Goal: Information Seeking & Learning: Learn about a topic

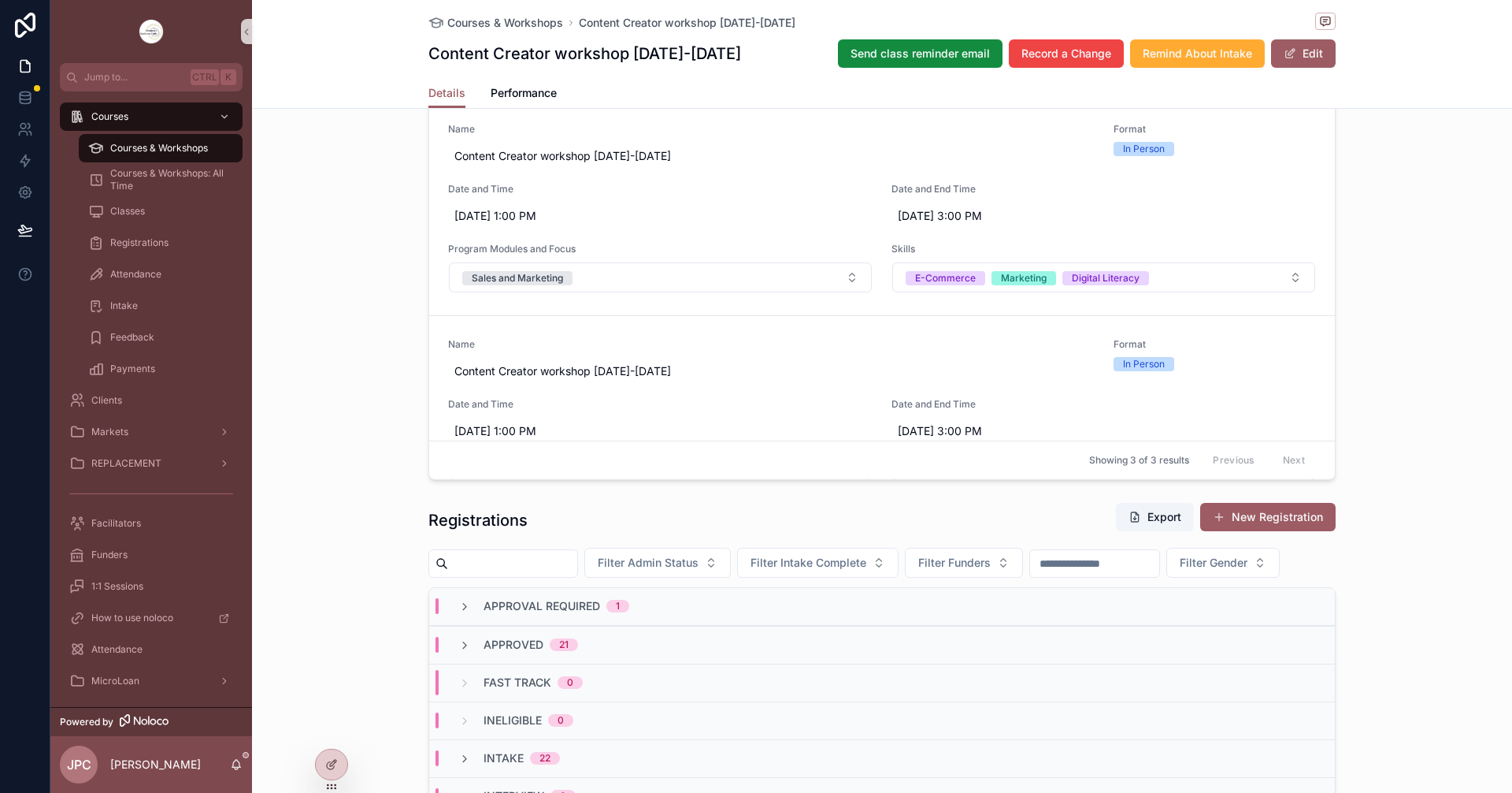
scroll to position [1103, 0]
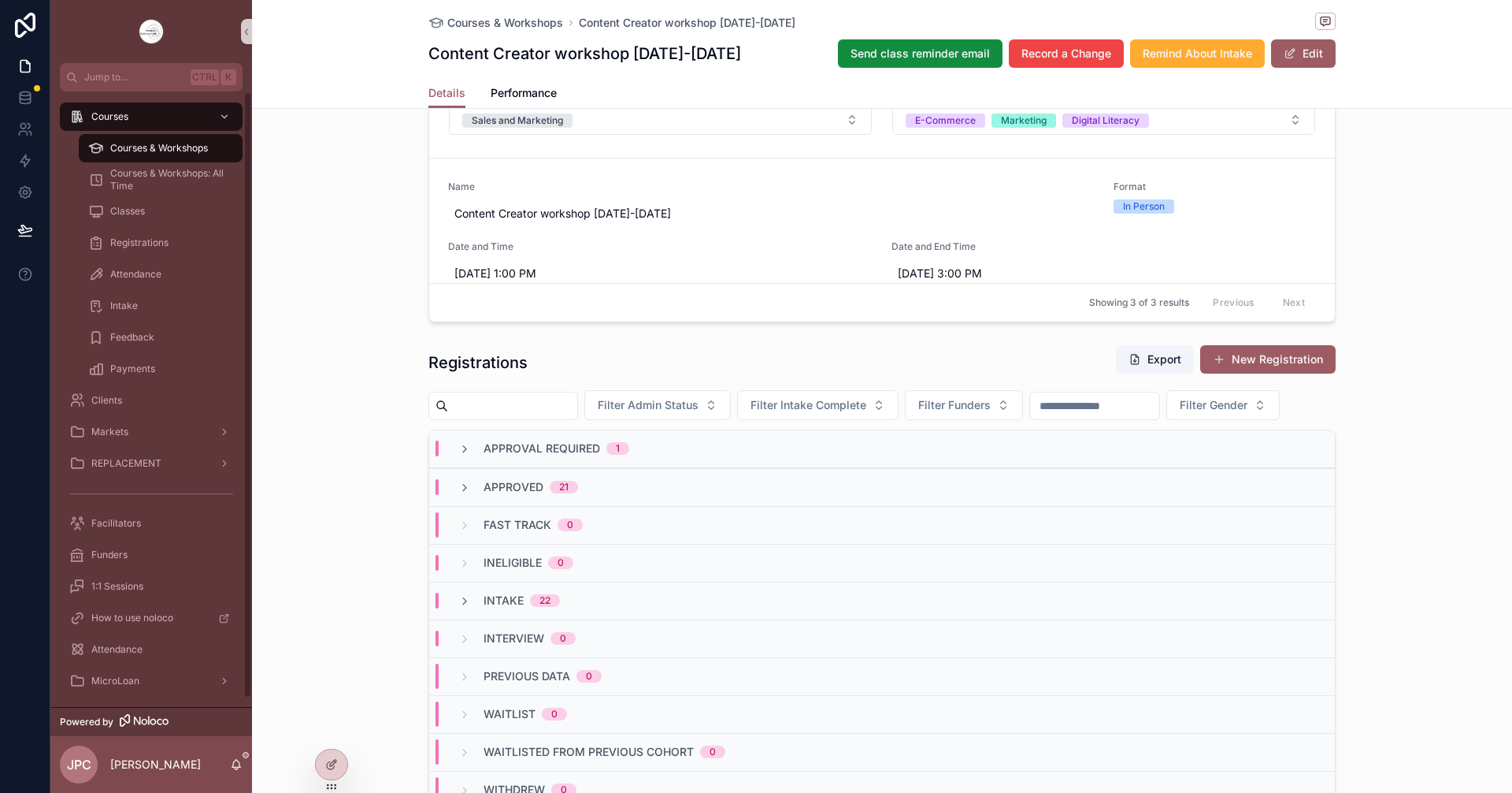
click at [227, 149] on div "Courses & Workshops" at bounding box center [160, 149] width 145 height 26
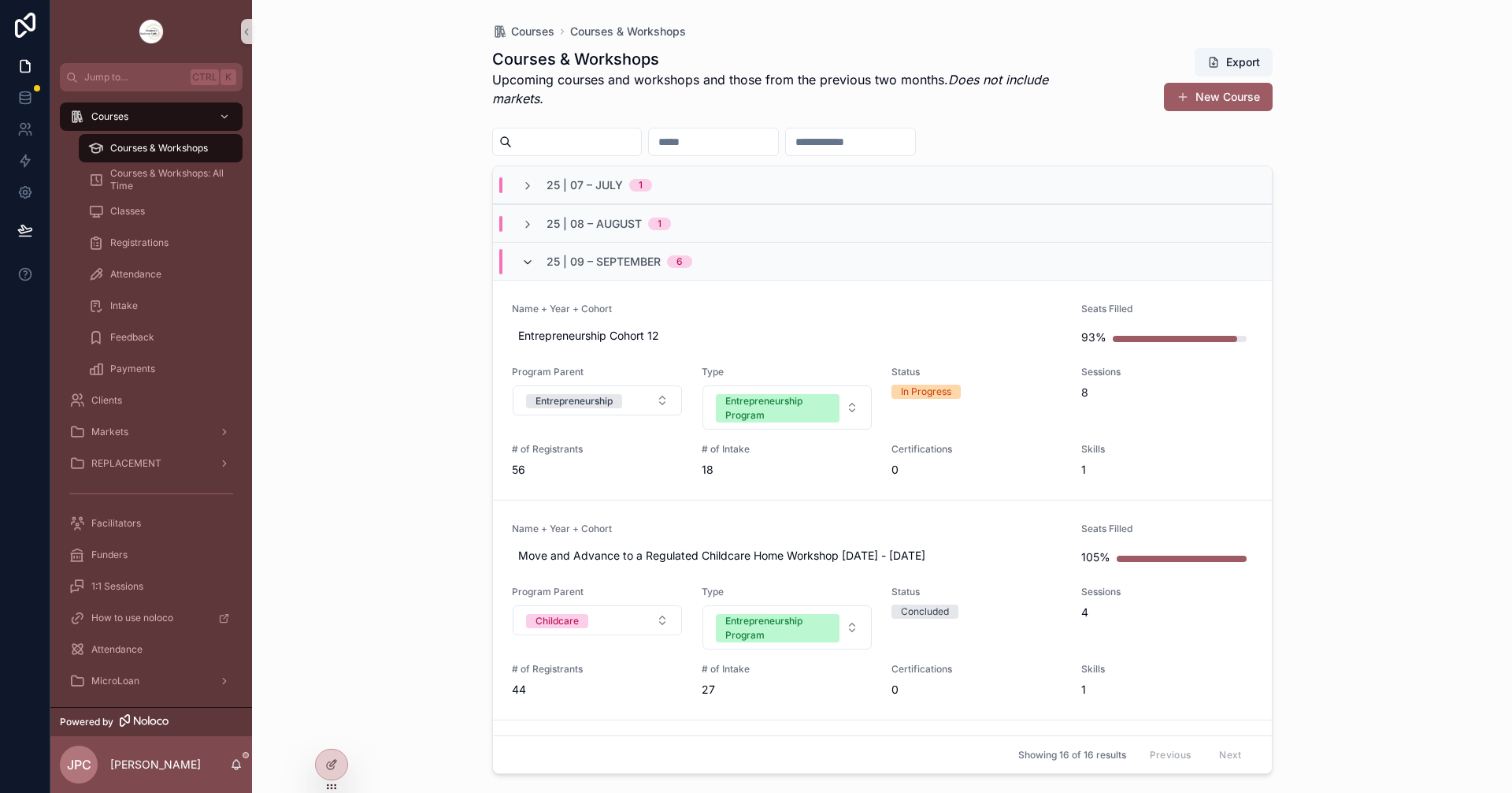
click at [524, 262] on icon "scrollable content" at bounding box center [528, 262] width 13 height 13
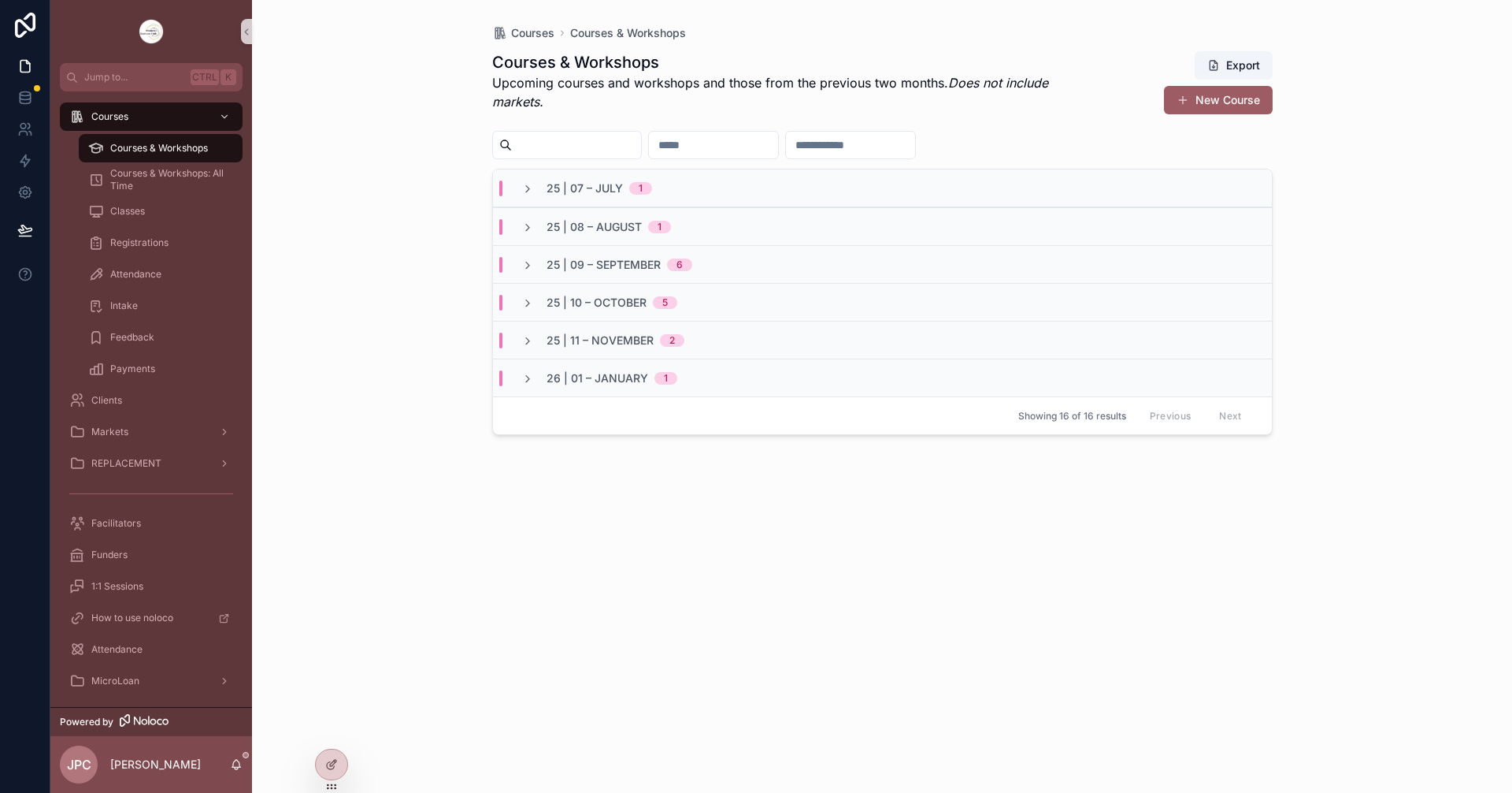
click at [524, 292] on div "25 | 10 – [DATE]" at bounding box center [882, 302] width 779 height 38
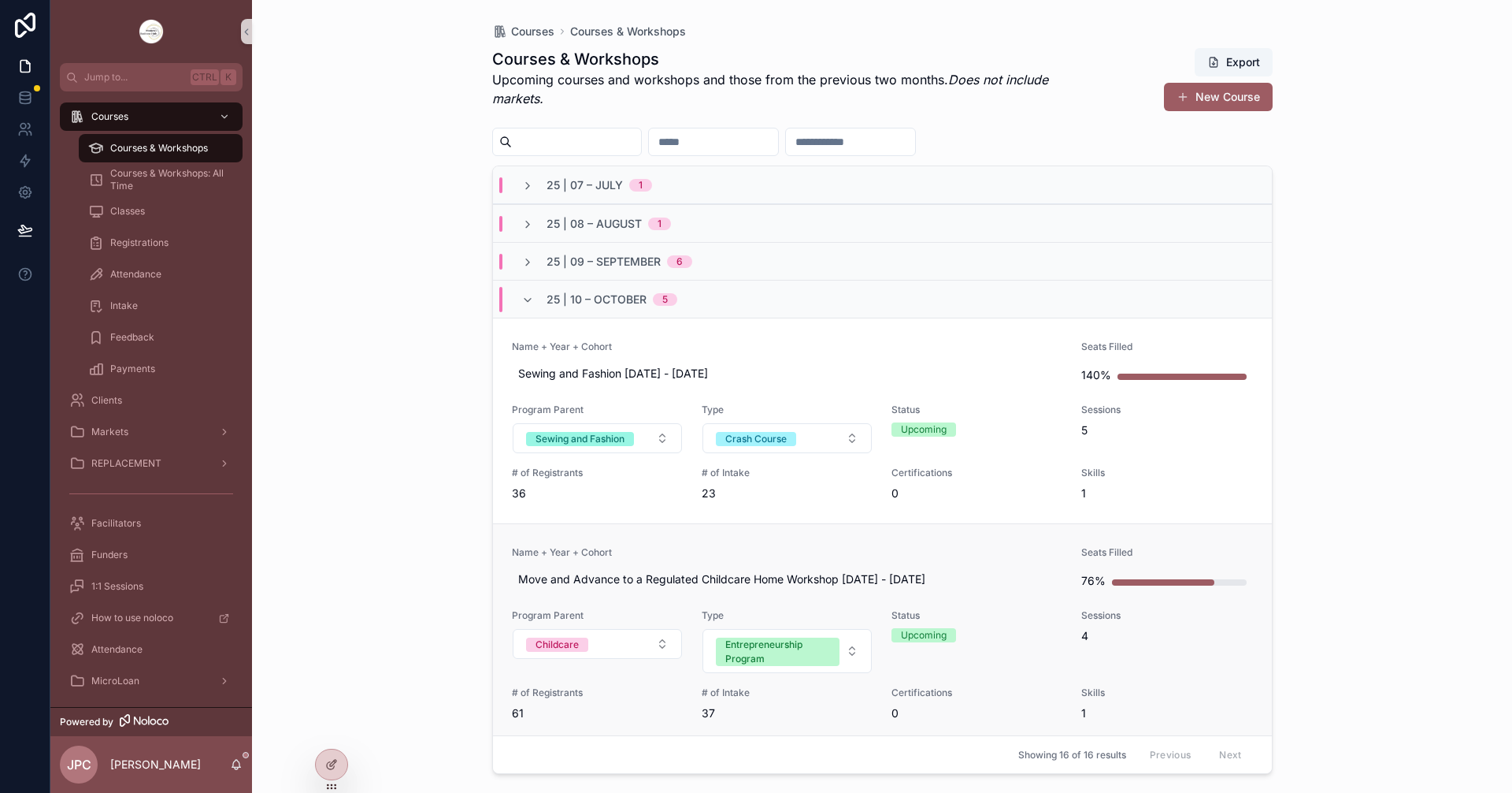
click at [828, 535] on link "Name + Year + Cohort Move and Advance to a Regulated Childcare Home Workshop [D…" at bounding box center [882, 633] width 779 height 220
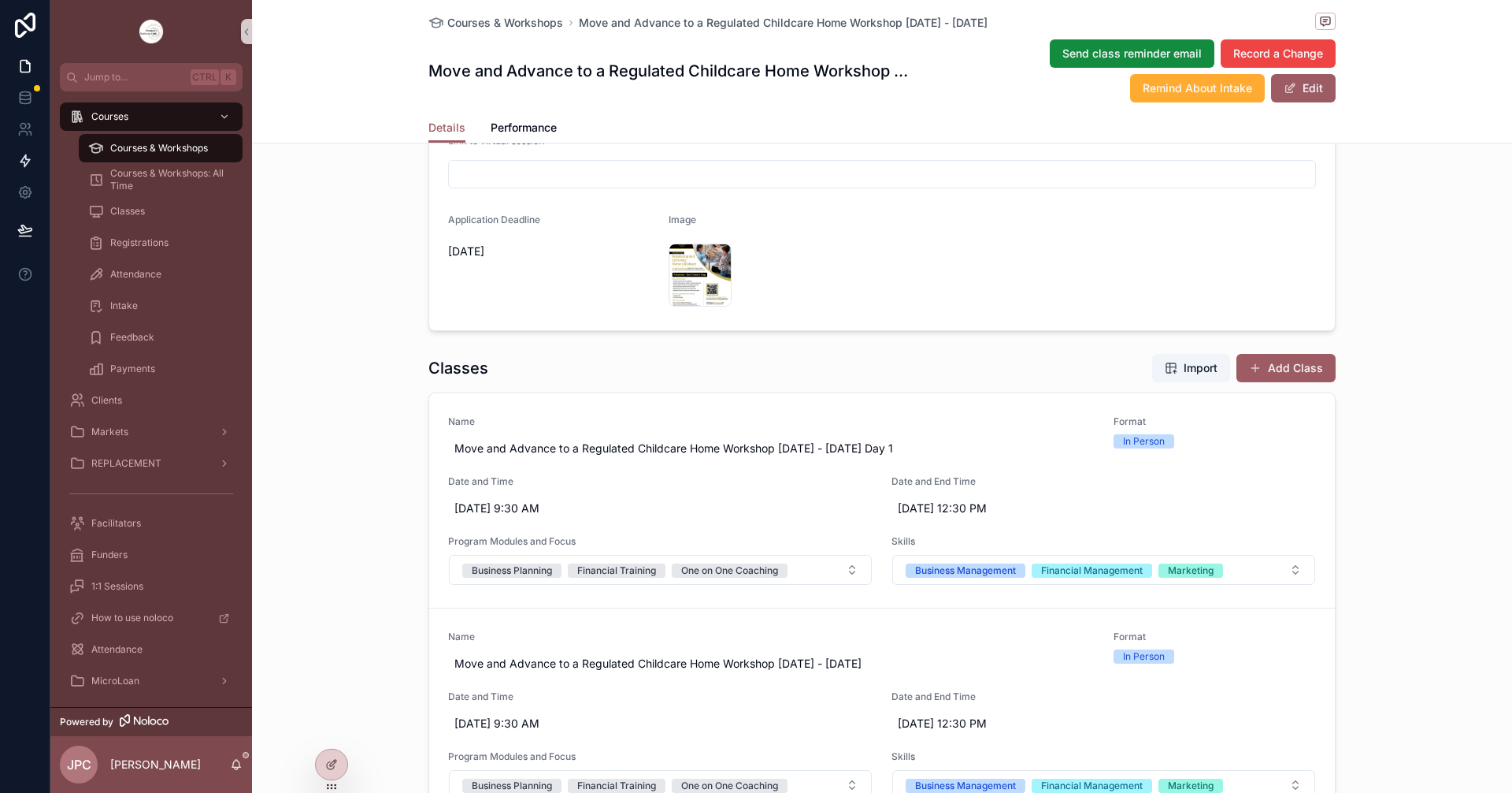
scroll to position [158, 0]
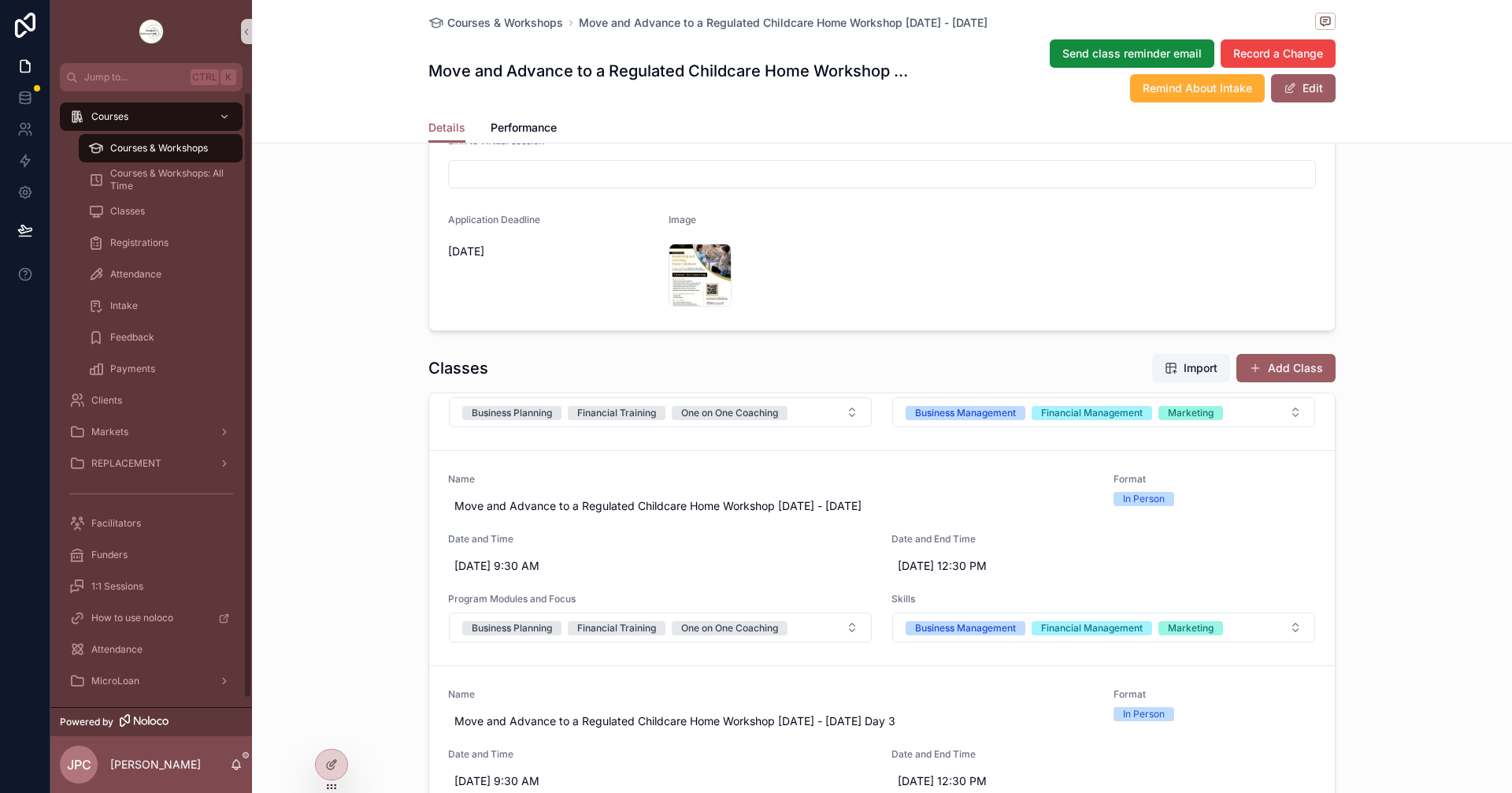
click at [178, 144] on span "Courses & Workshops" at bounding box center [159, 149] width 98 height 13
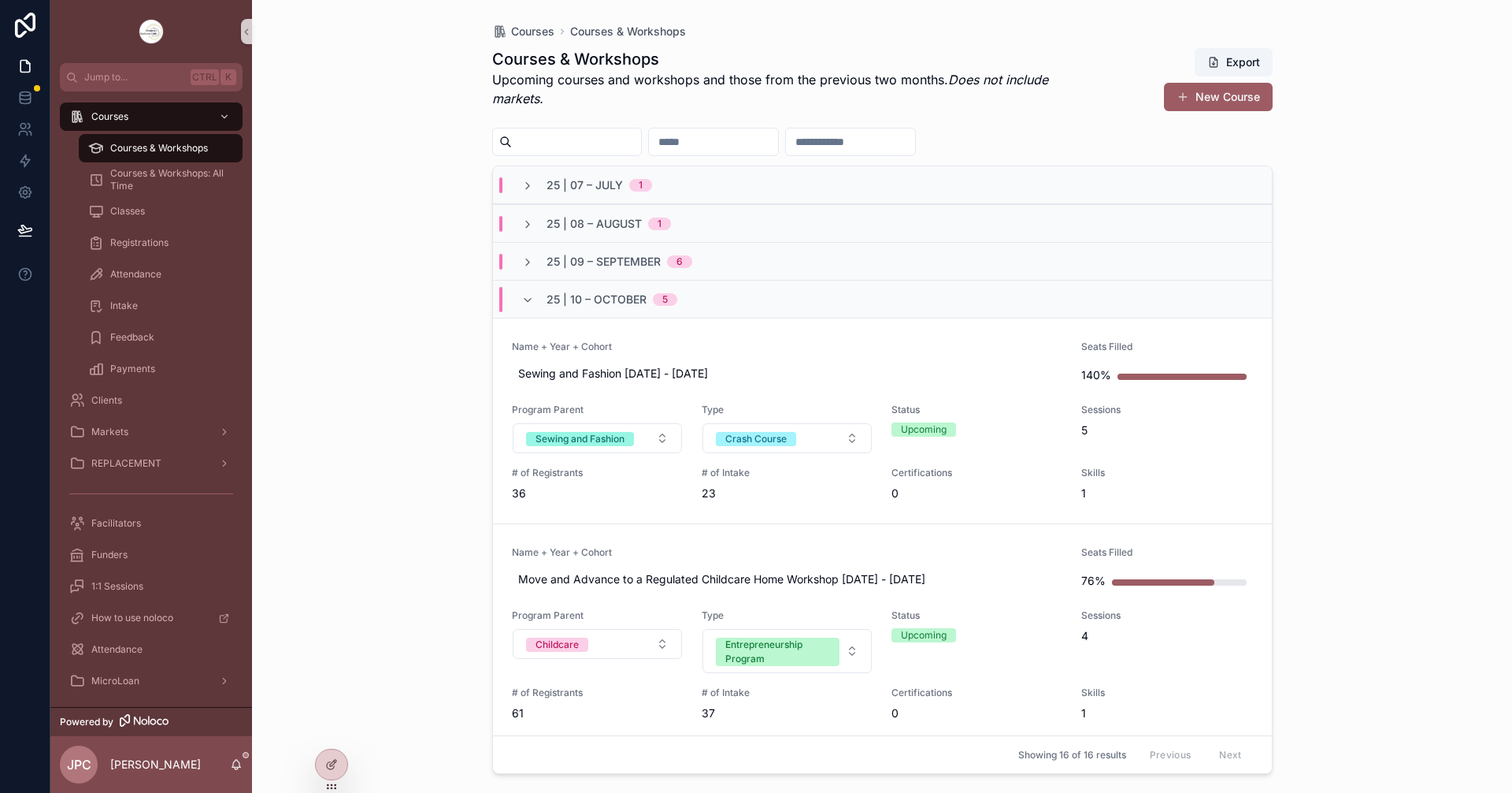
click at [519, 303] on div "25 | 10 – [DATE]" at bounding box center [598, 300] width 193 height 26
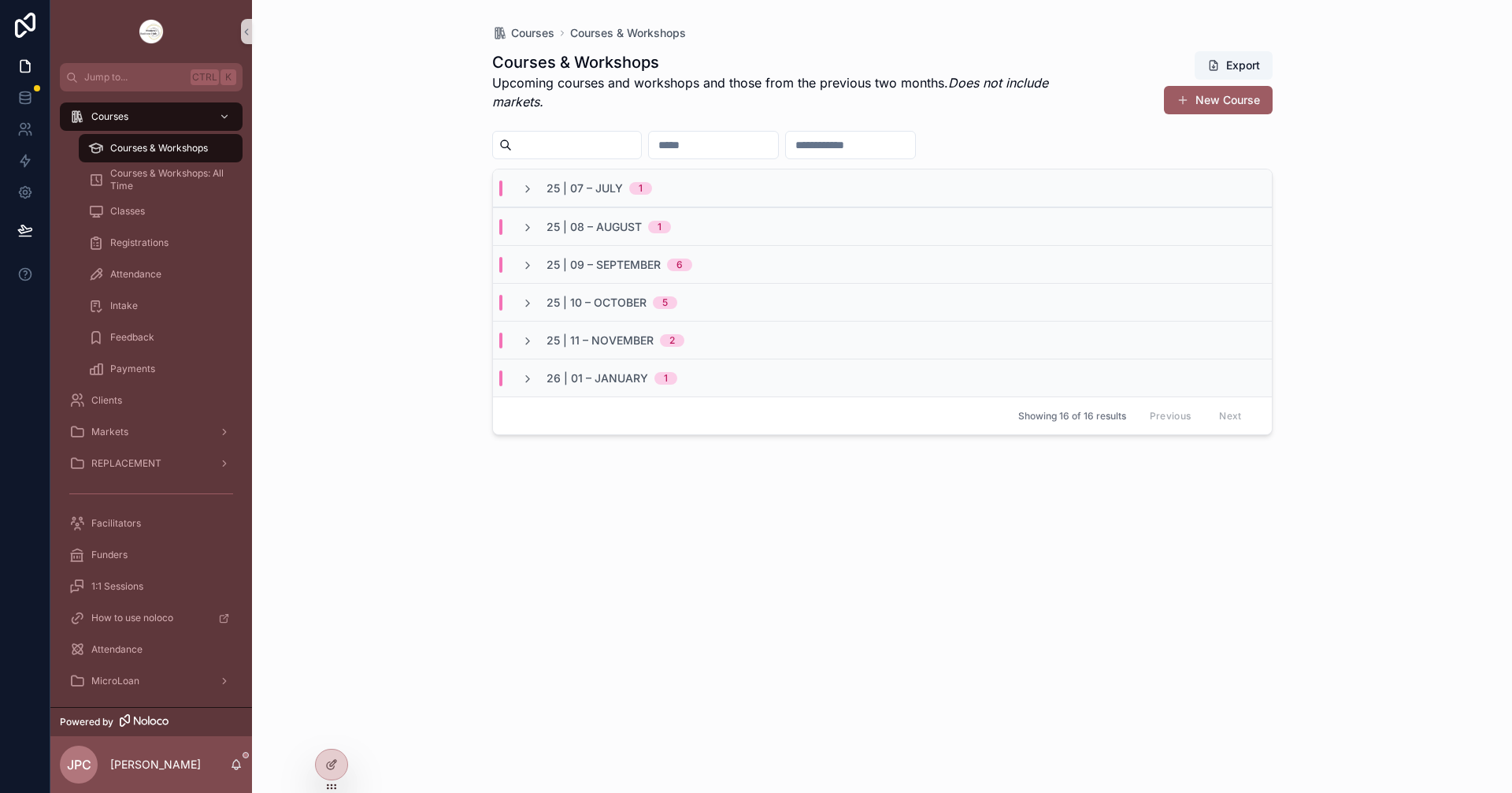
click at [522, 350] on div "25 | 11 – [DATE]" at bounding box center [882, 339] width 779 height 38
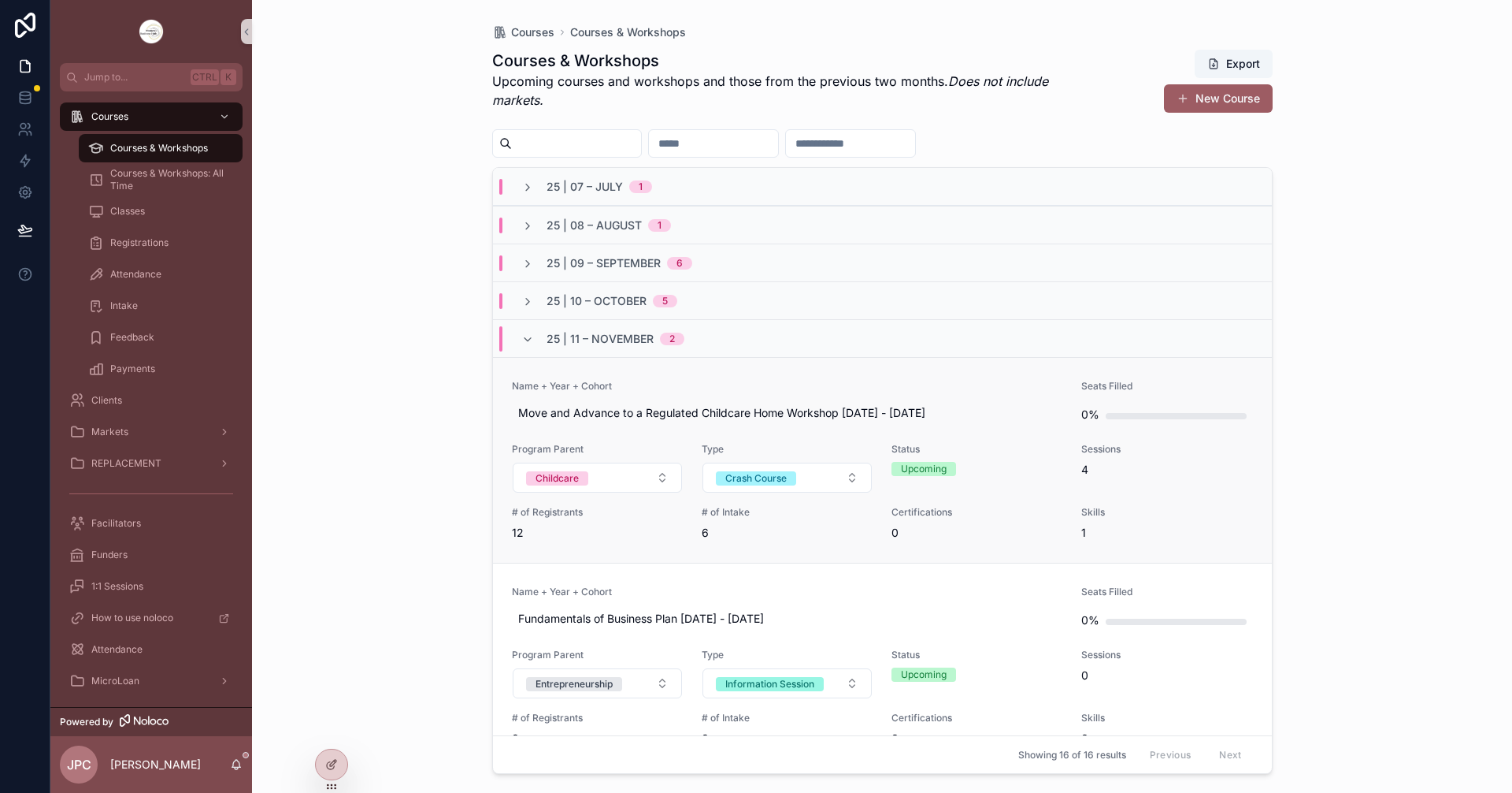
click at [822, 379] on link "Name + Year + Cohort Move and Advance to a Regulated Childcare Home Workshop [D…" at bounding box center [882, 459] width 779 height 205
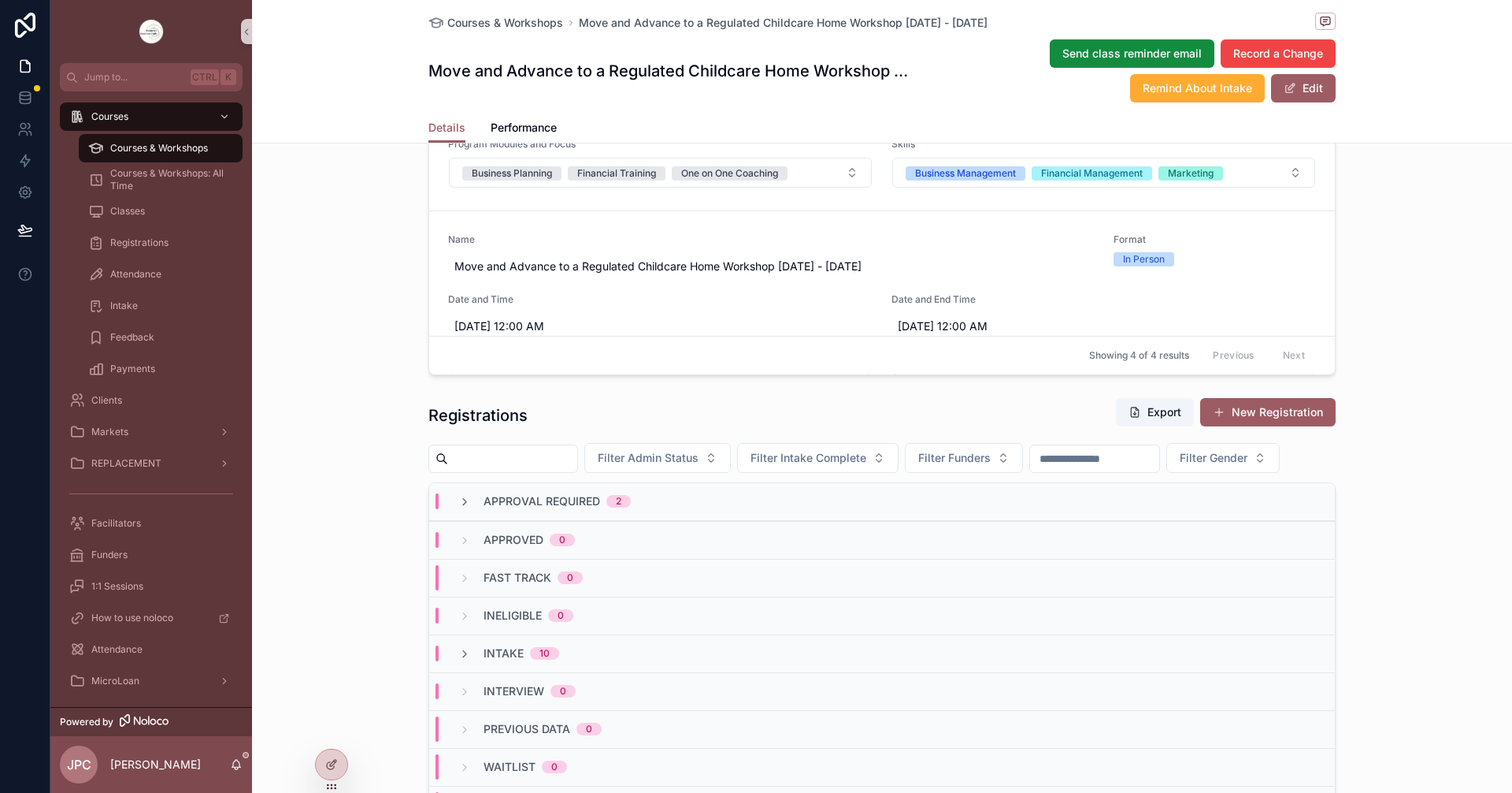
scroll to position [1261, 0]
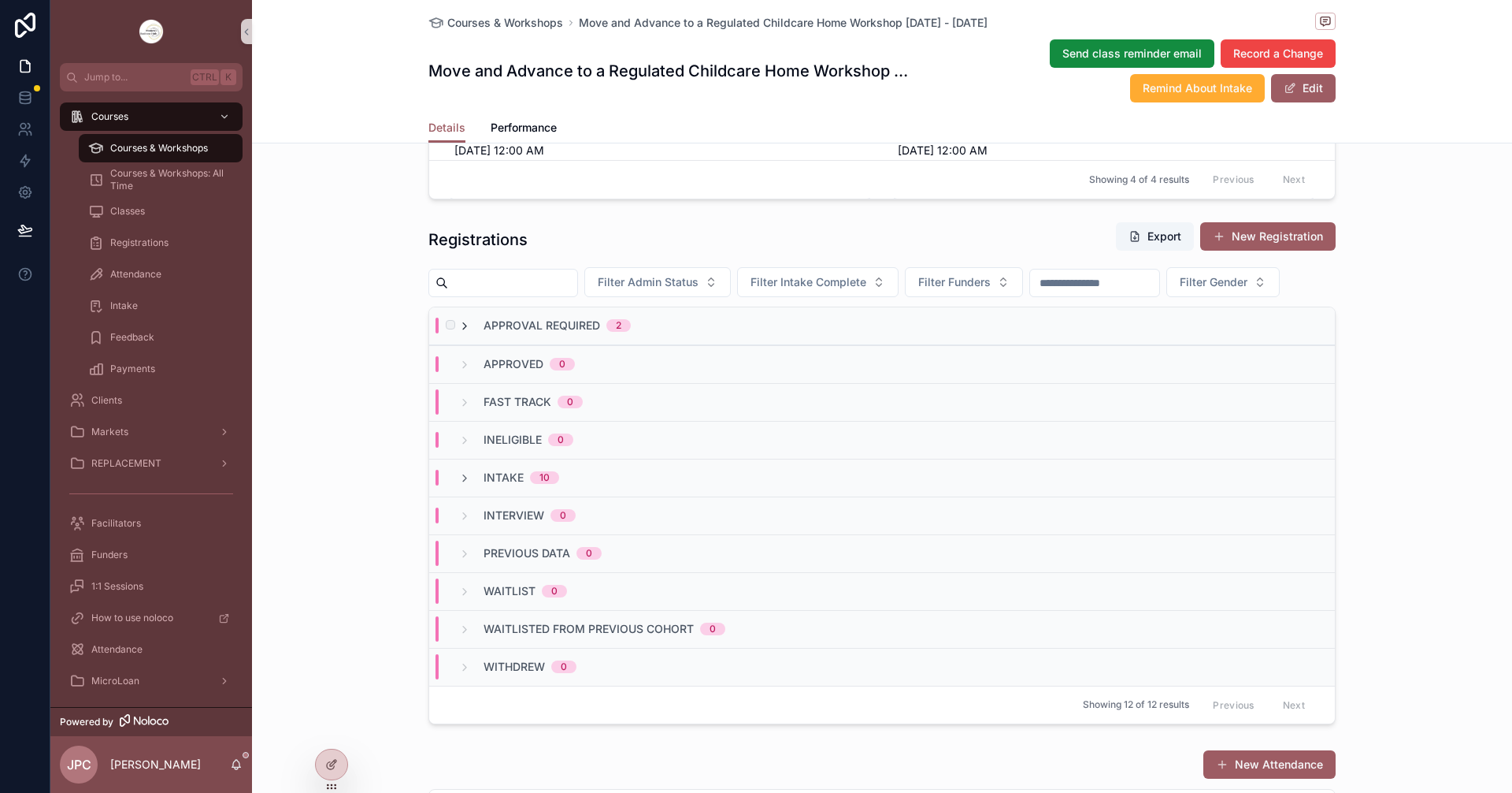
click at [464, 333] on icon "scrollable content" at bounding box center [465, 326] width 13 height 13
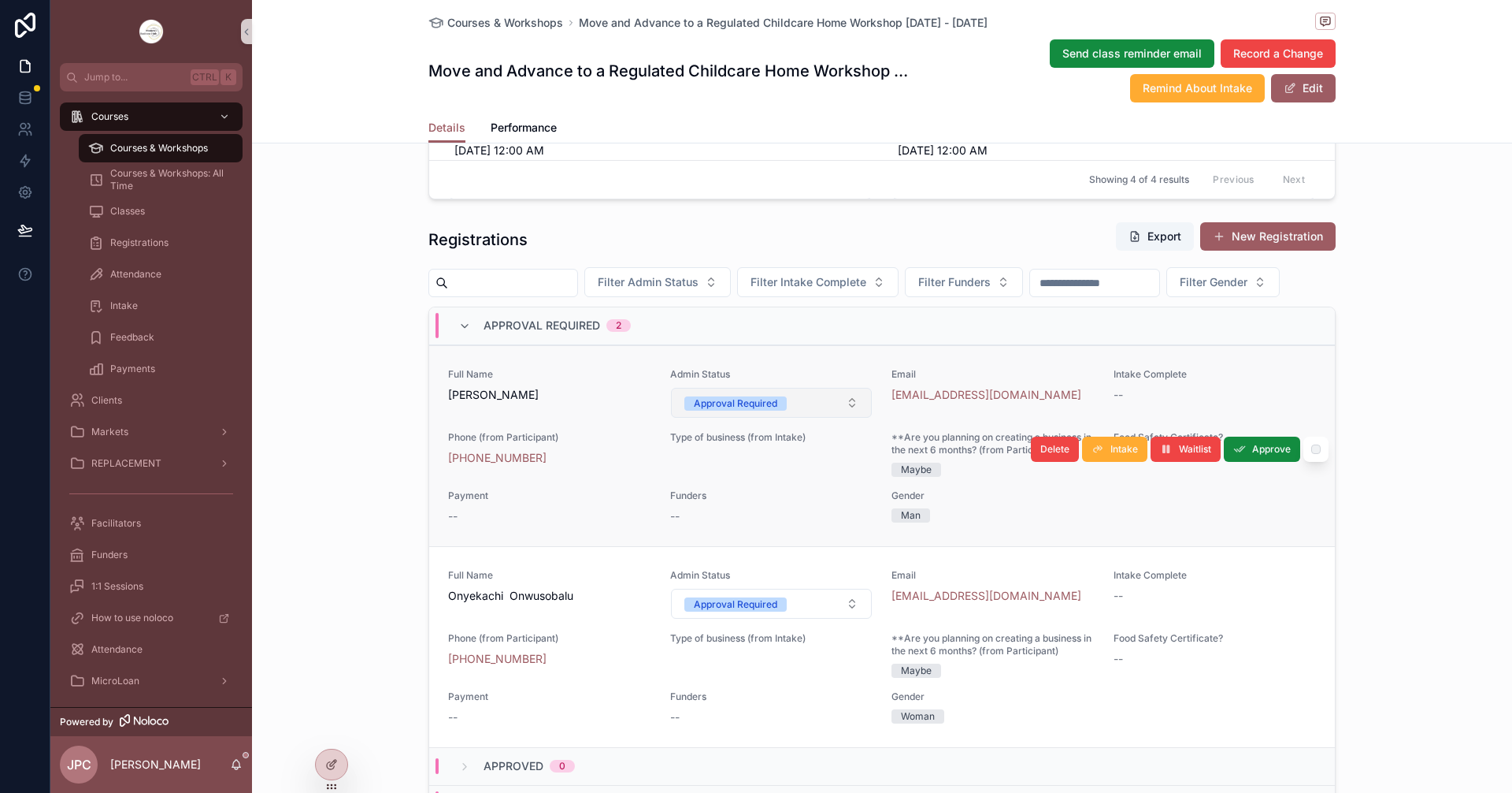
click at [816, 418] on button "Approval Required" at bounding box center [772, 402] width 202 height 30
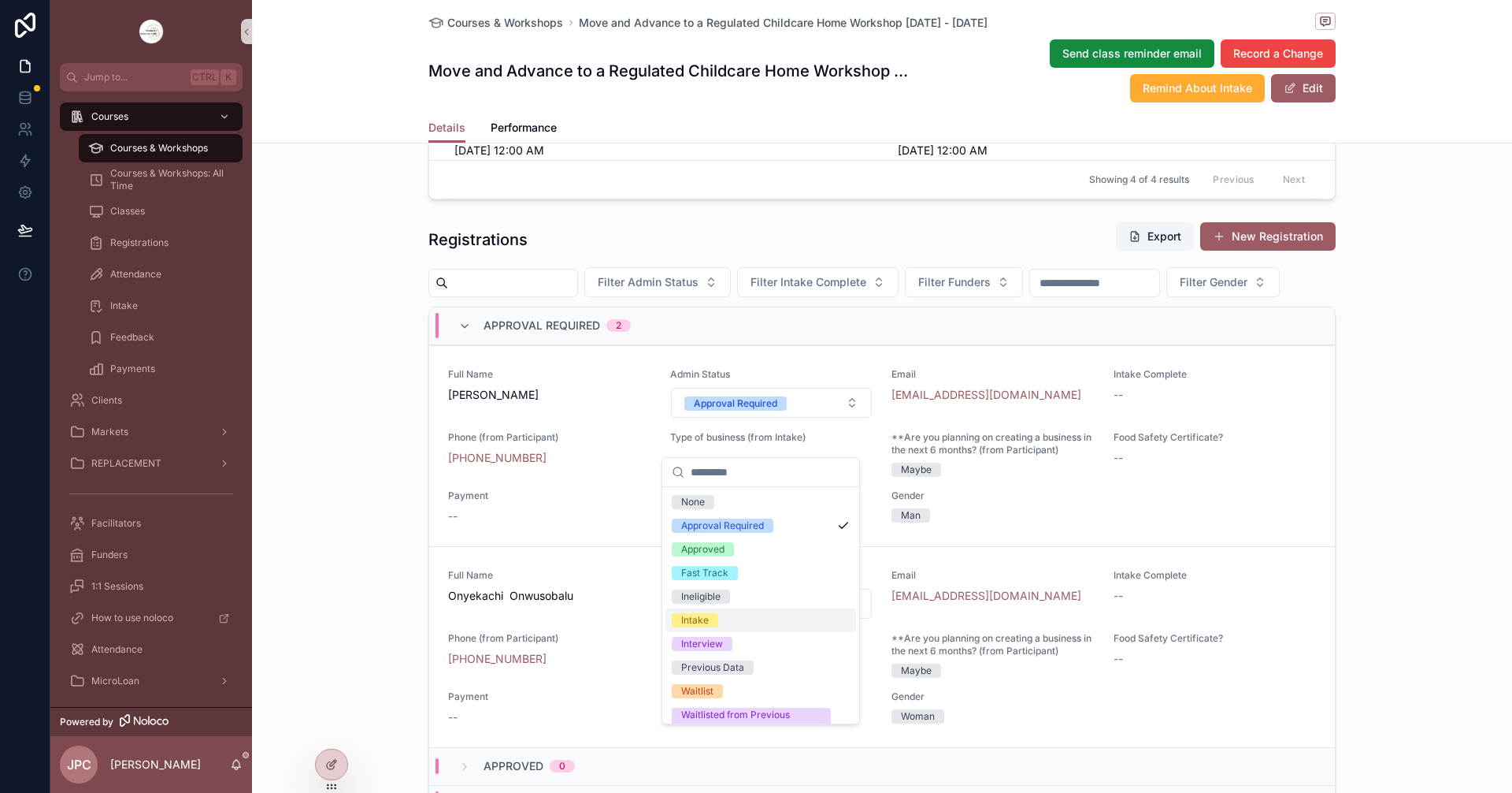
click at [702, 616] on div "Intake" at bounding box center [695, 620] width 27 height 14
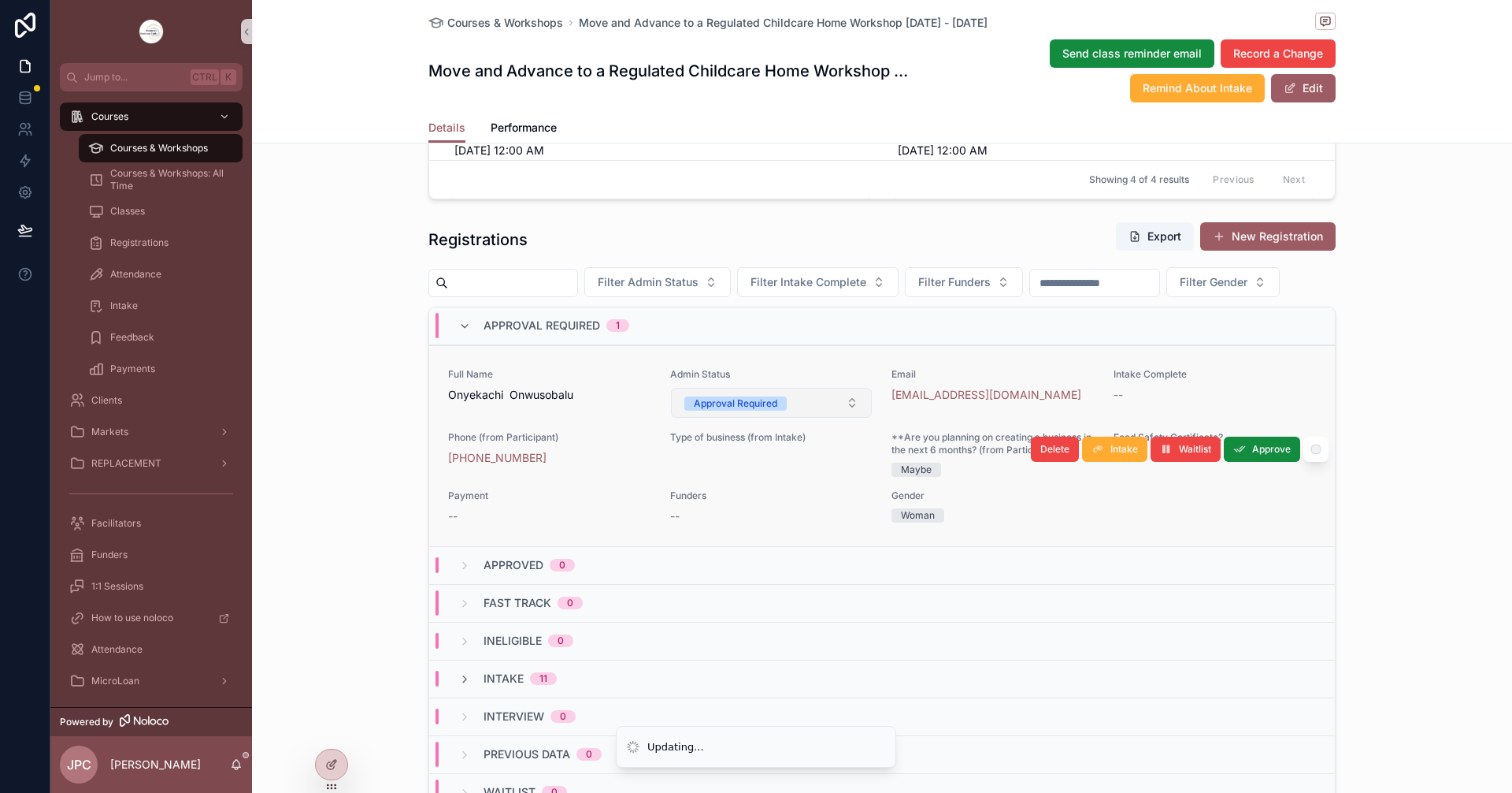
click at [771, 411] on span "Approval Required" at bounding box center [736, 402] width 103 height 14
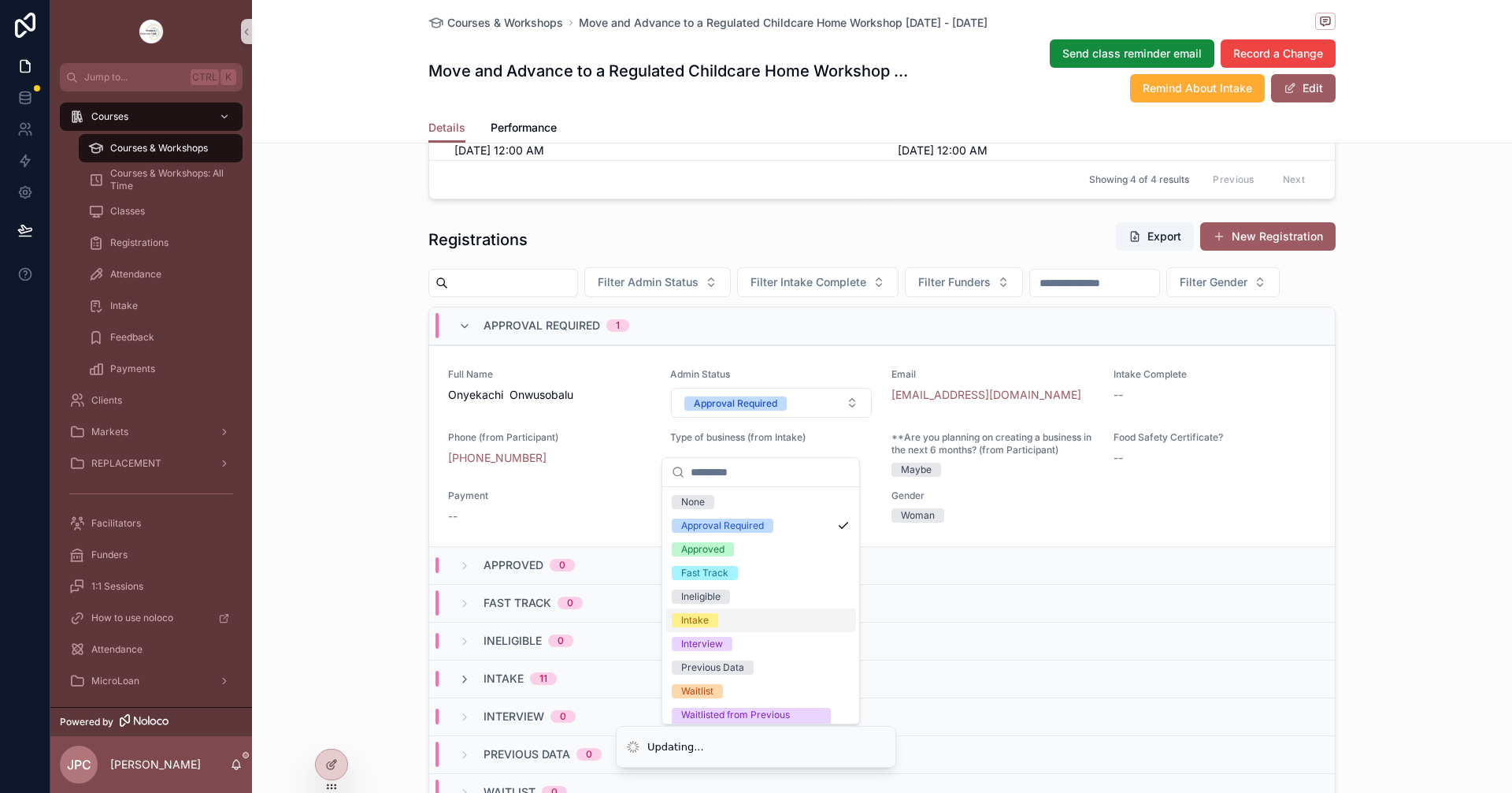
click at [693, 614] on div "Intake" at bounding box center [695, 620] width 27 height 14
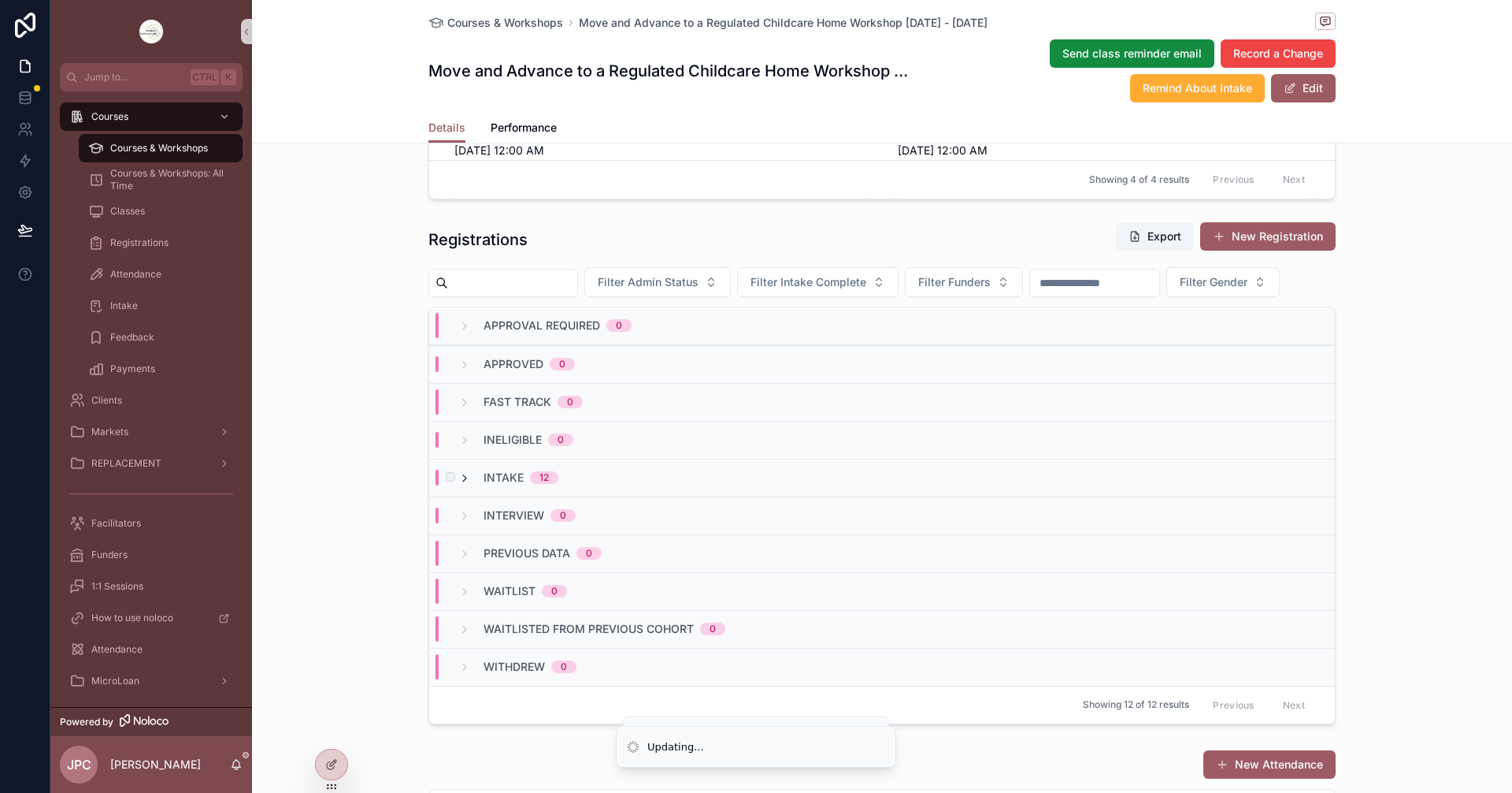
click at [459, 485] on icon "scrollable content" at bounding box center [465, 479] width 13 height 13
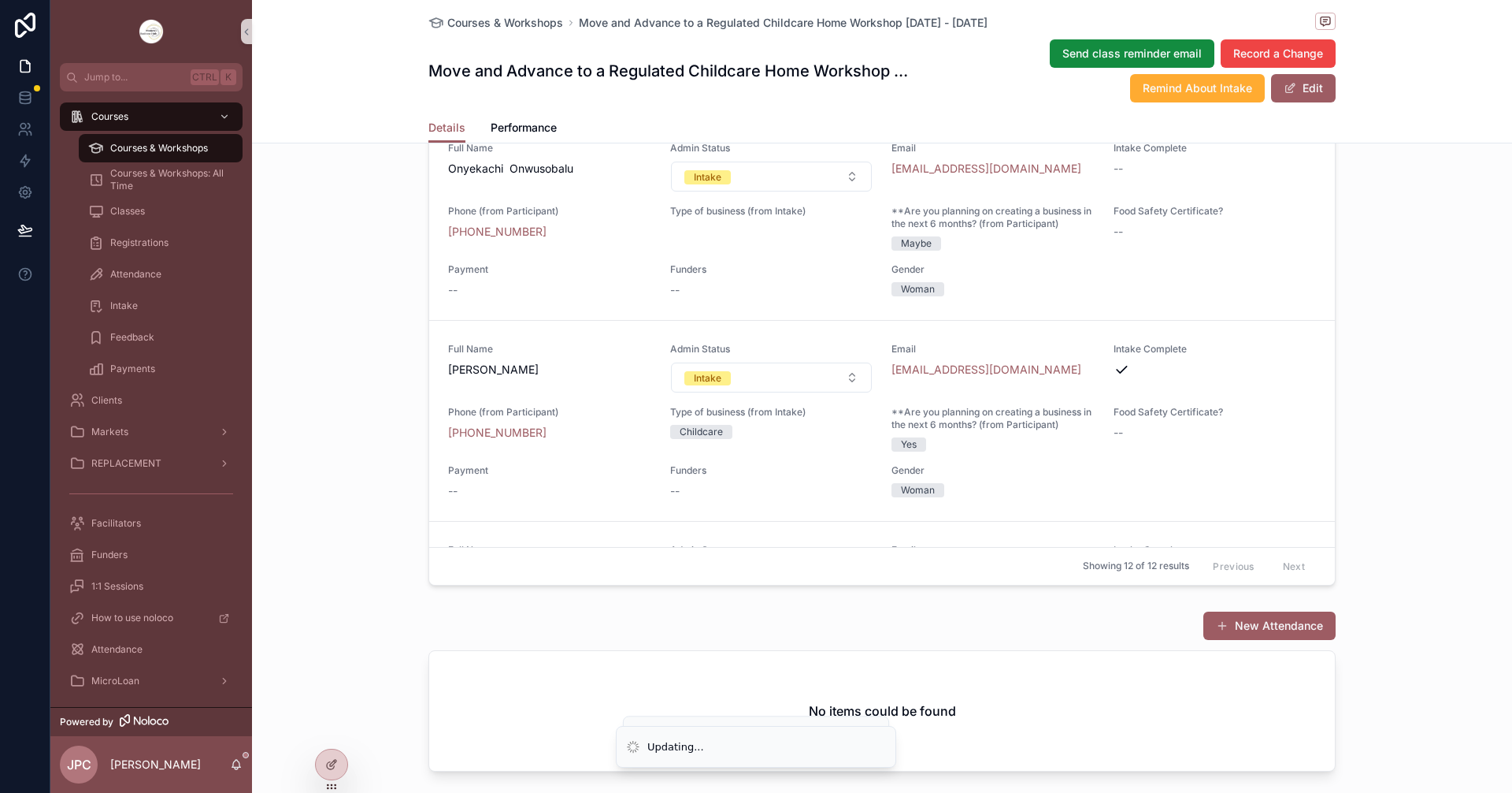
scroll to position [866, 0]
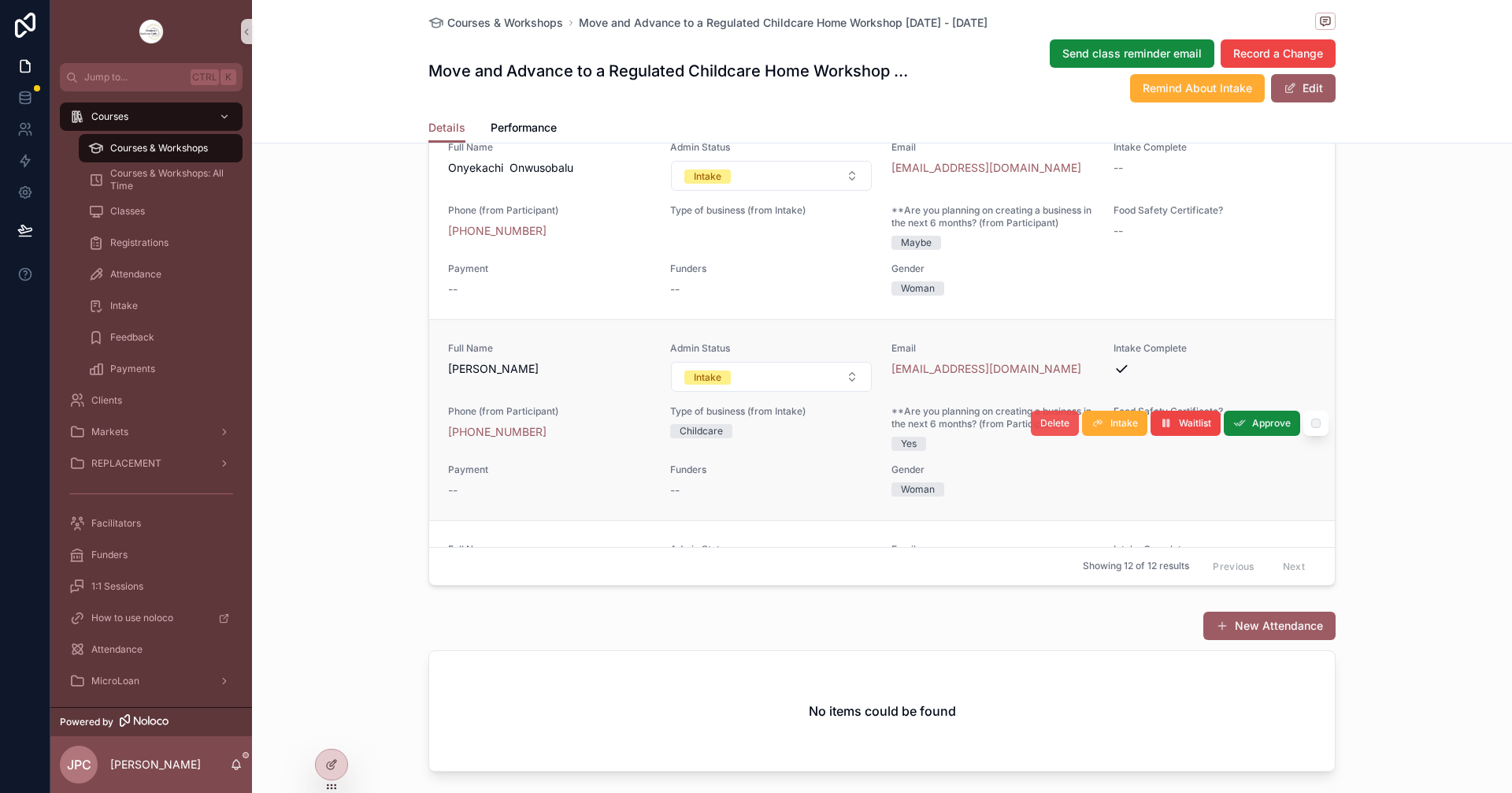
click at [1035, 435] on button "Delete" at bounding box center [1055, 424] width 48 height 26
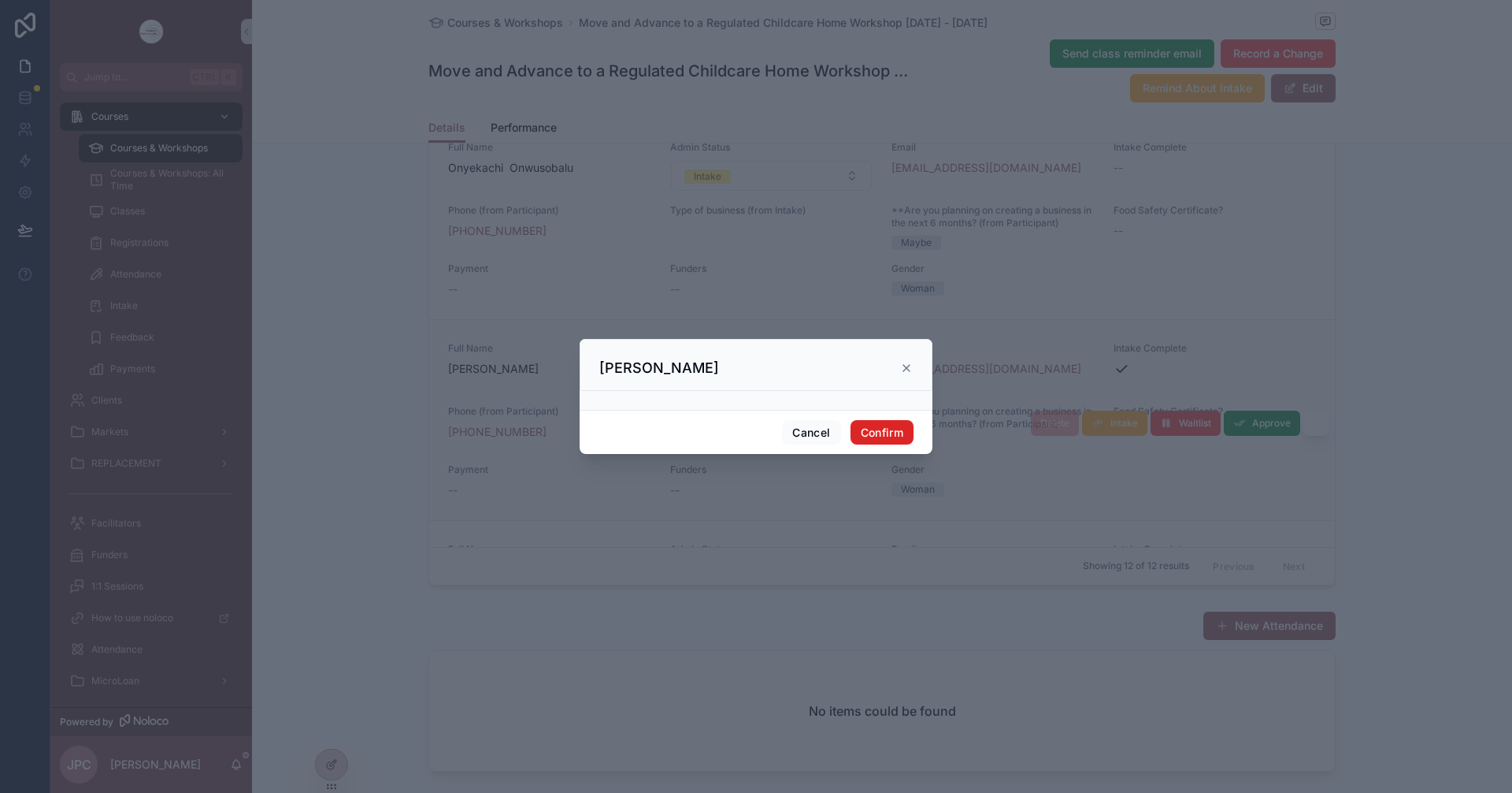
click at [900, 432] on button "Confirm" at bounding box center [882, 433] width 63 height 26
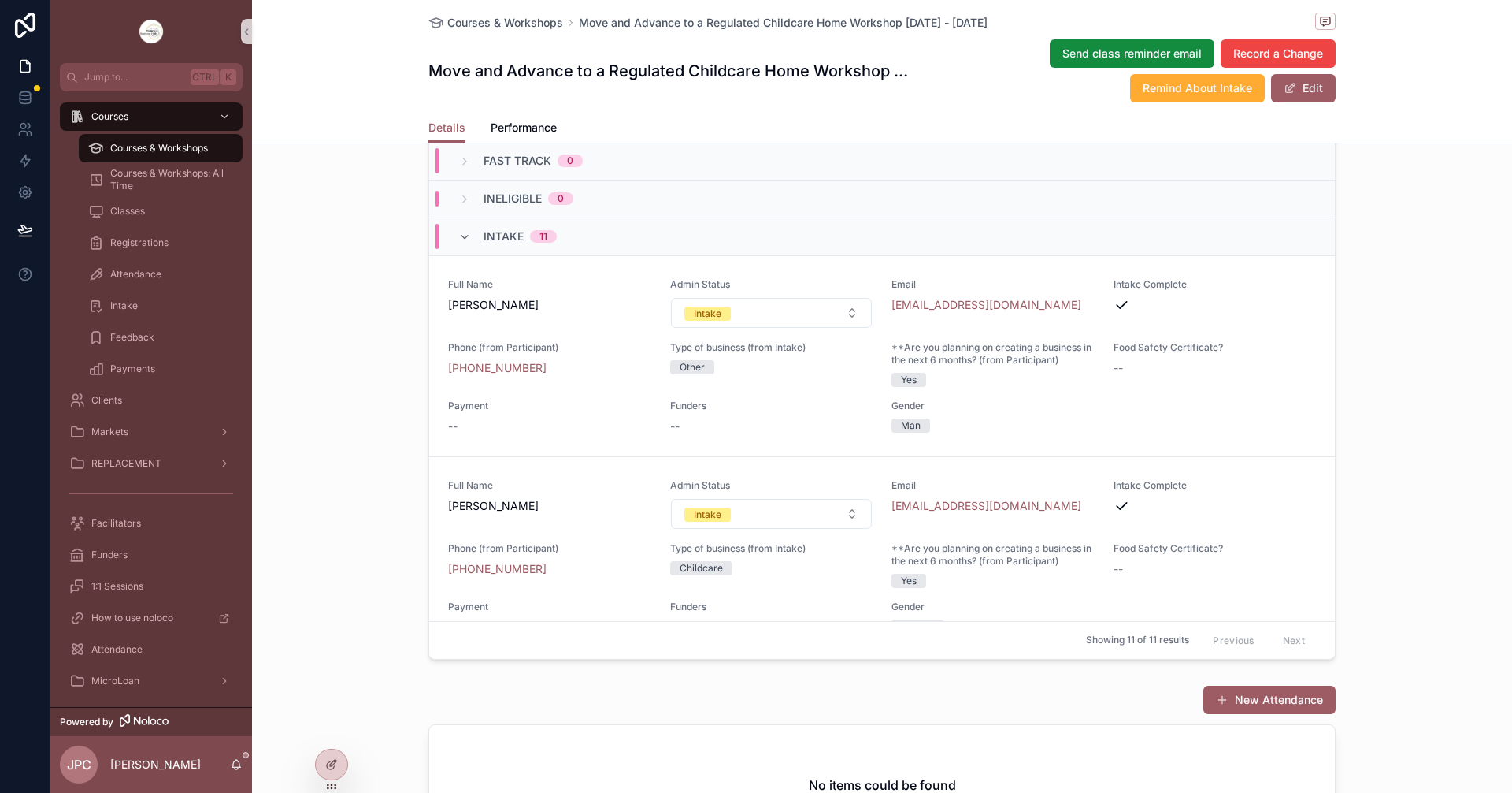
scroll to position [1418, 0]
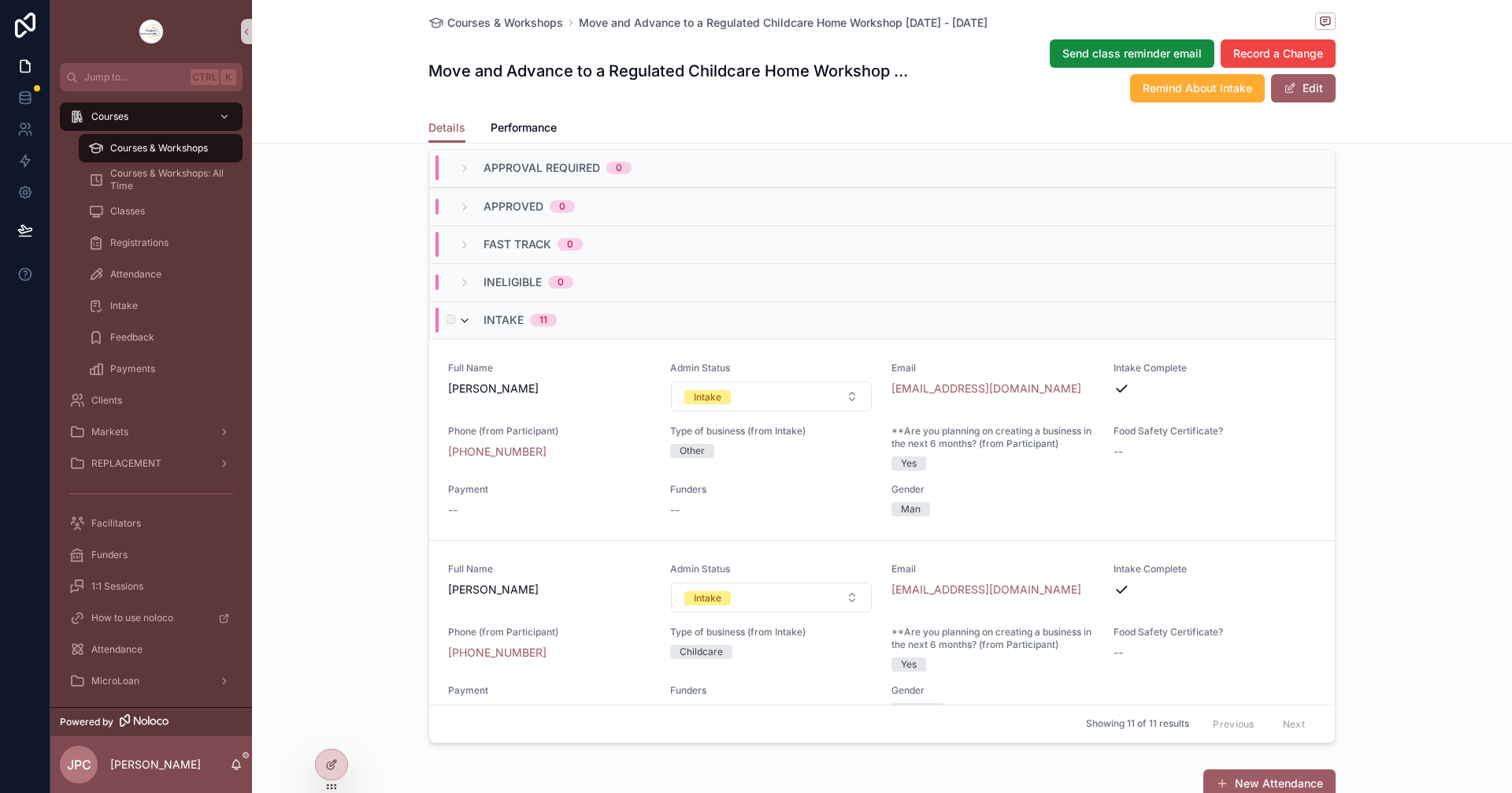
click at [458, 327] on icon "scrollable content" at bounding box center [465, 321] width 13 height 13
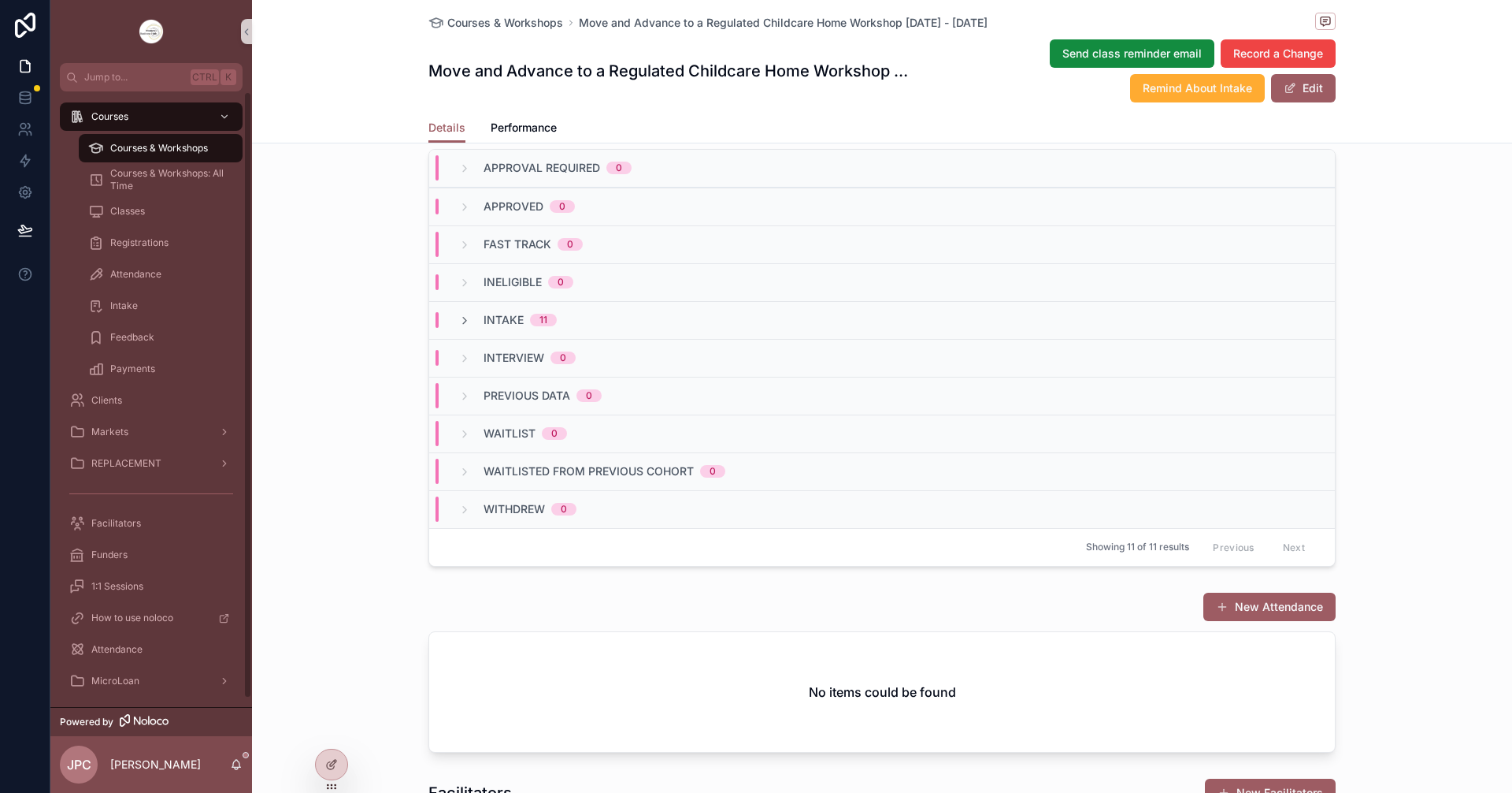
click at [191, 157] on div "Courses & Workshops" at bounding box center [160, 149] width 145 height 26
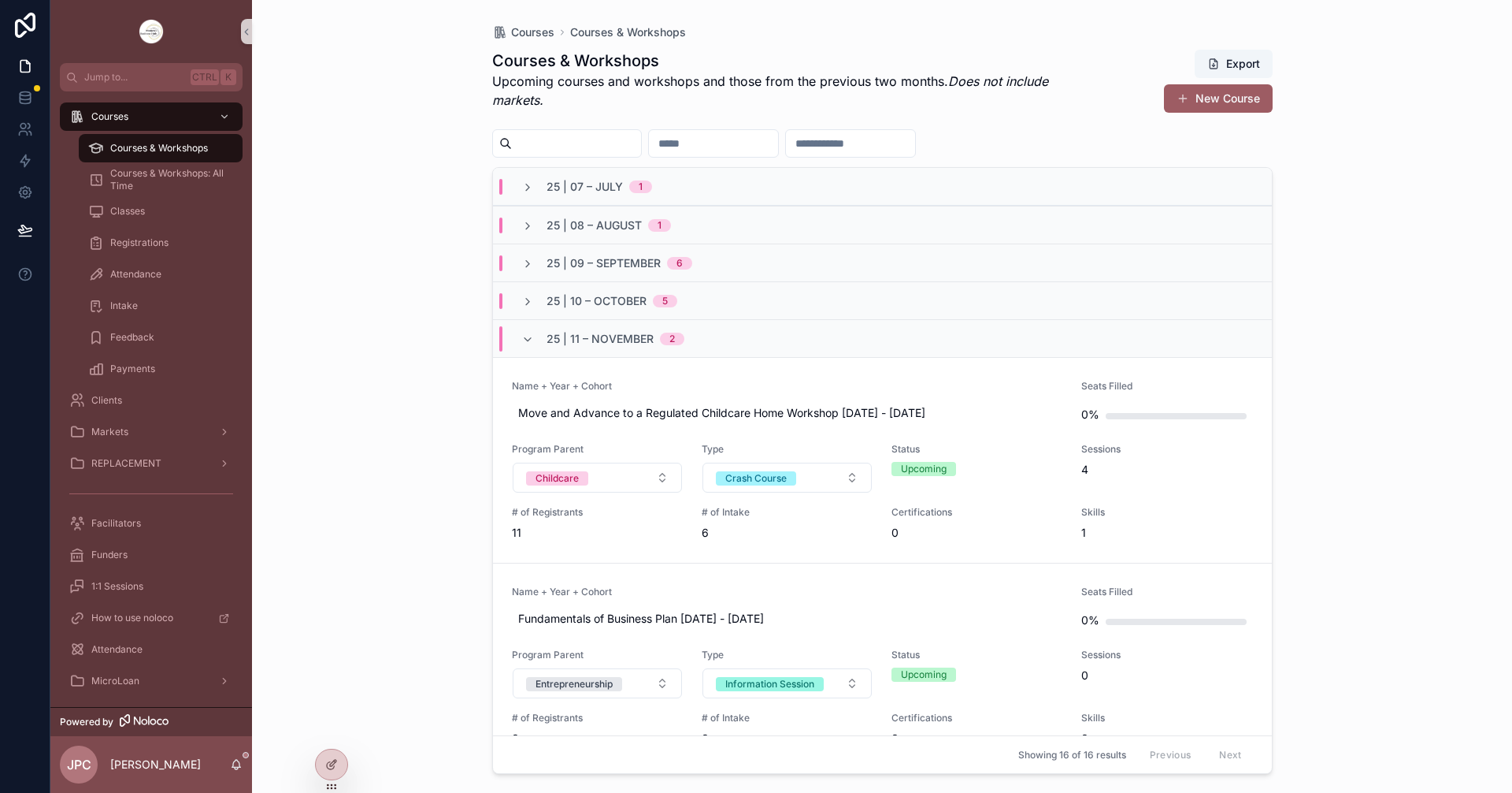
click at [541, 336] on div "25 | 11 – [DATE]" at bounding box center [603, 339] width 163 height 26
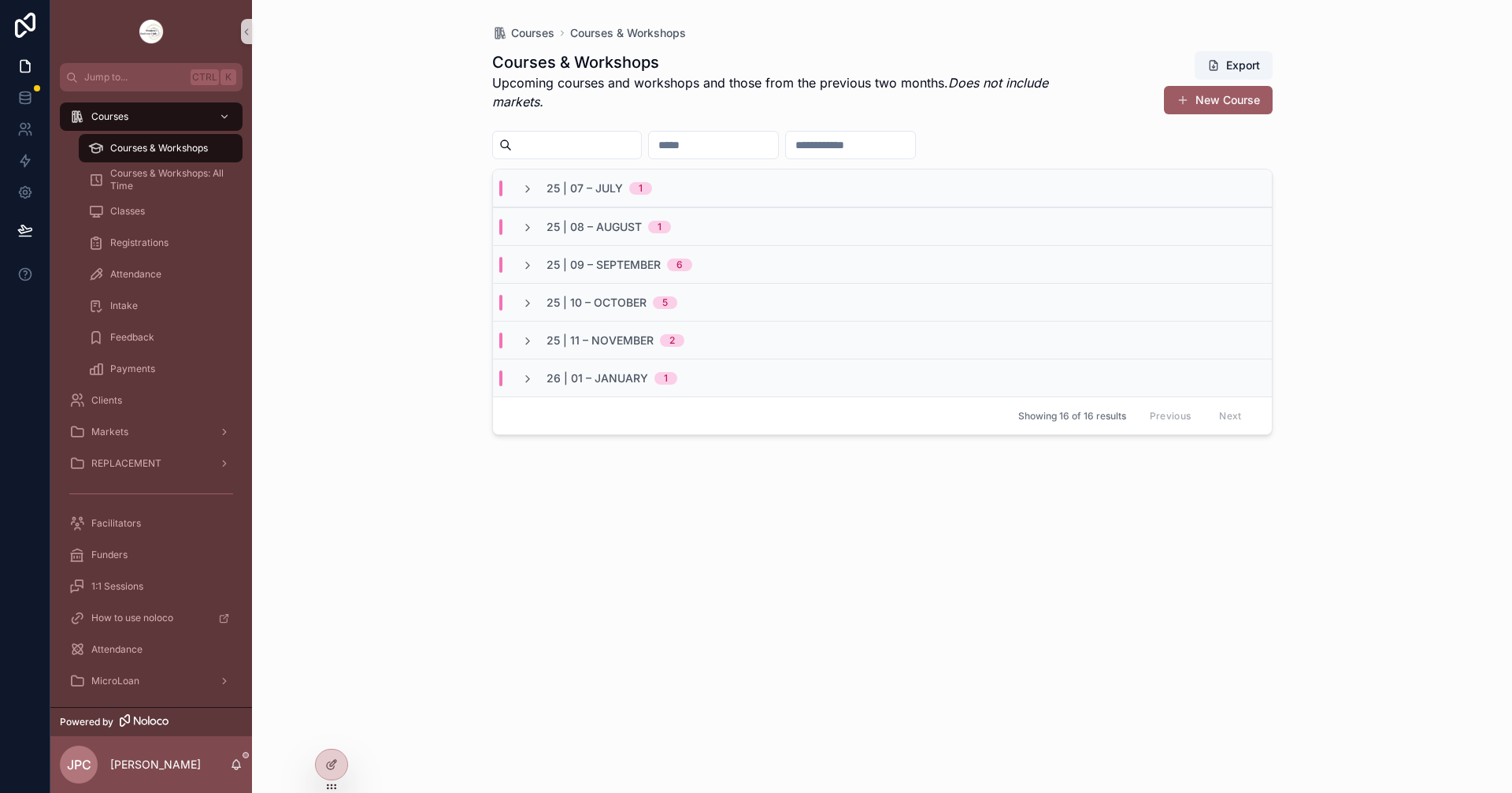
click at [540, 336] on div "25 | 11 – [DATE]" at bounding box center [603, 340] width 163 height 16
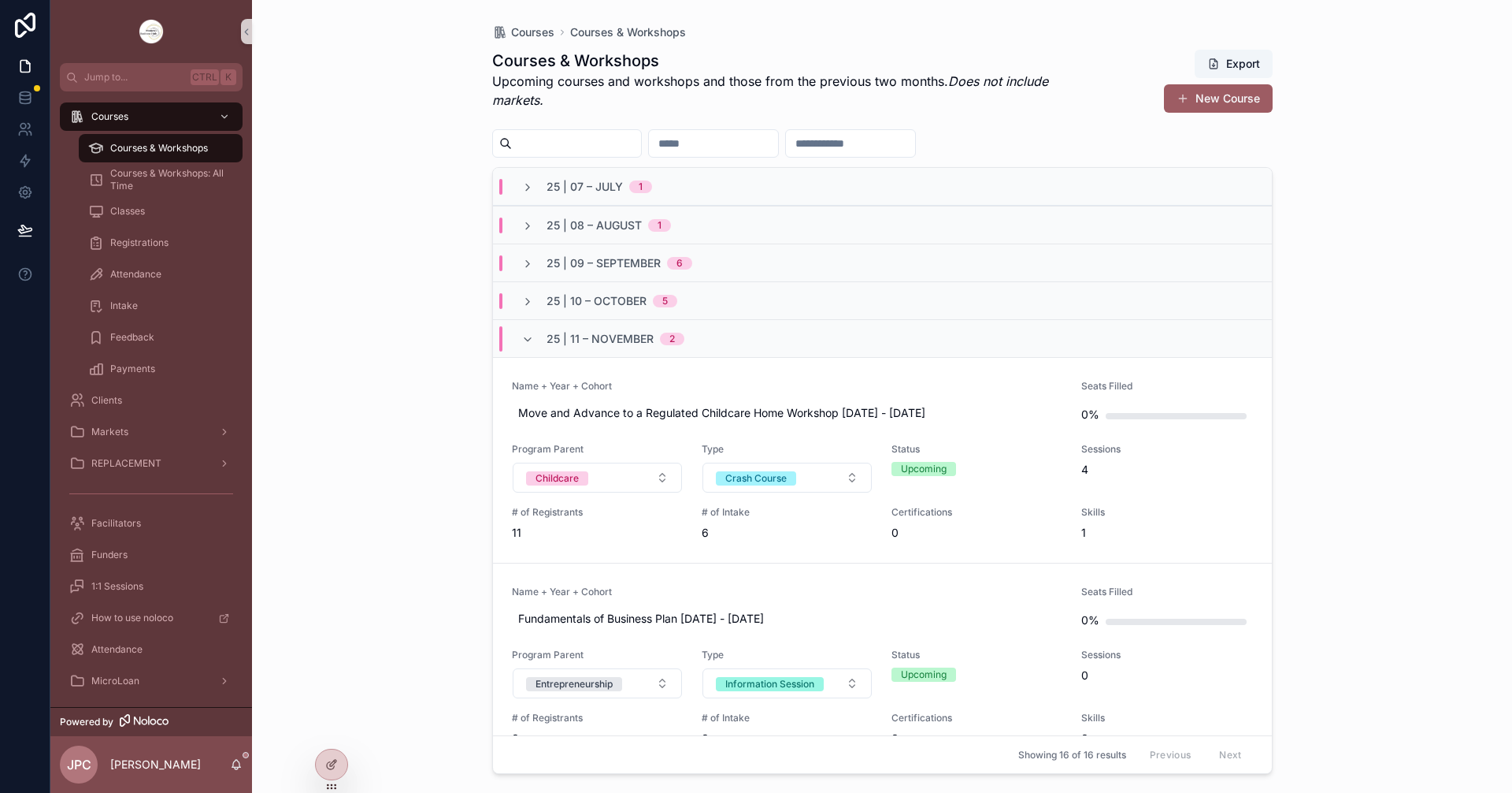
click at [537, 336] on div "25 | 11 – [DATE]" at bounding box center [603, 339] width 163 height 26
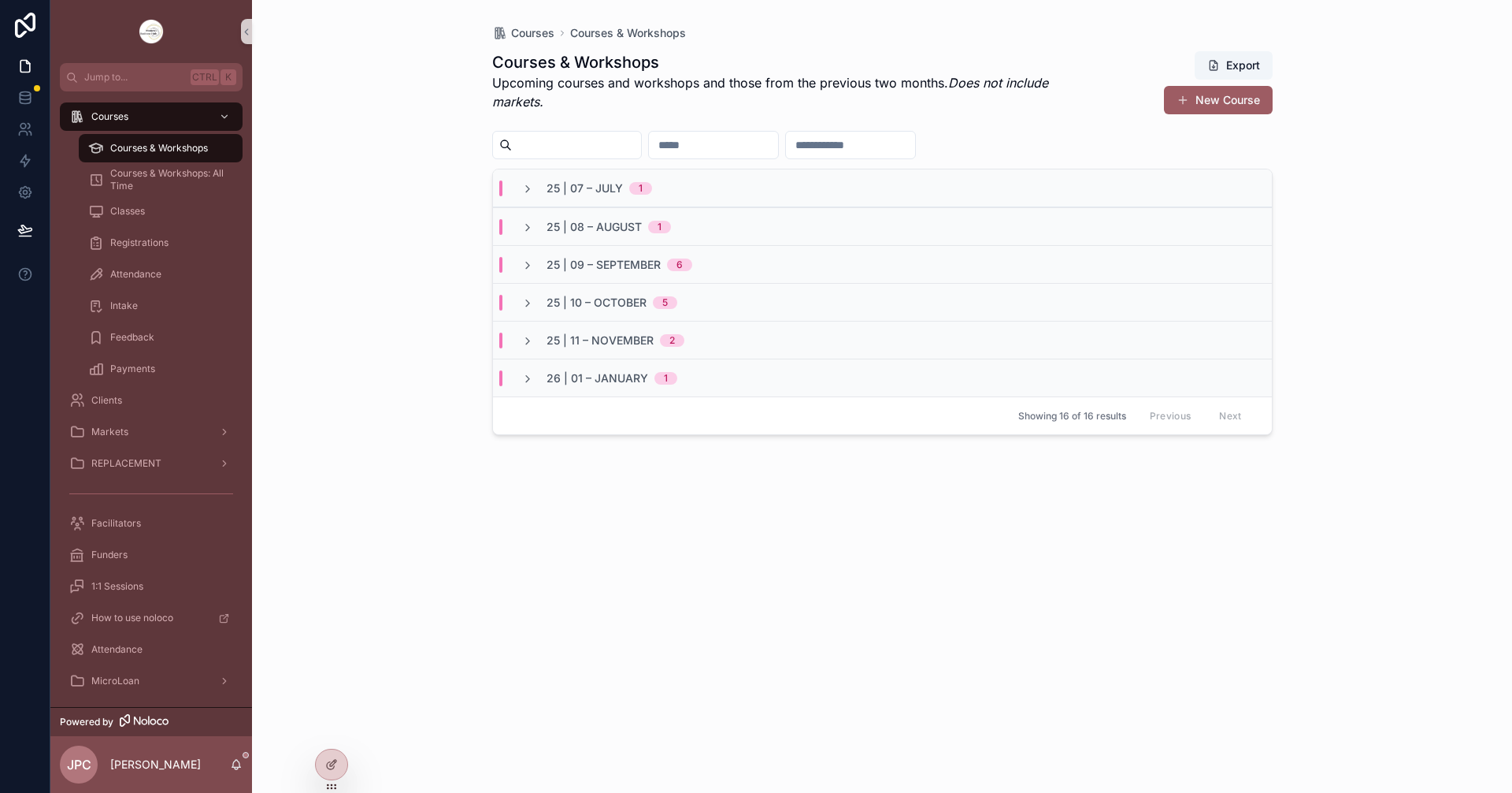
click at [534, 303] on div "25 | 10 – [DATE]" at bounding box center [599, 302] width 156 height 16
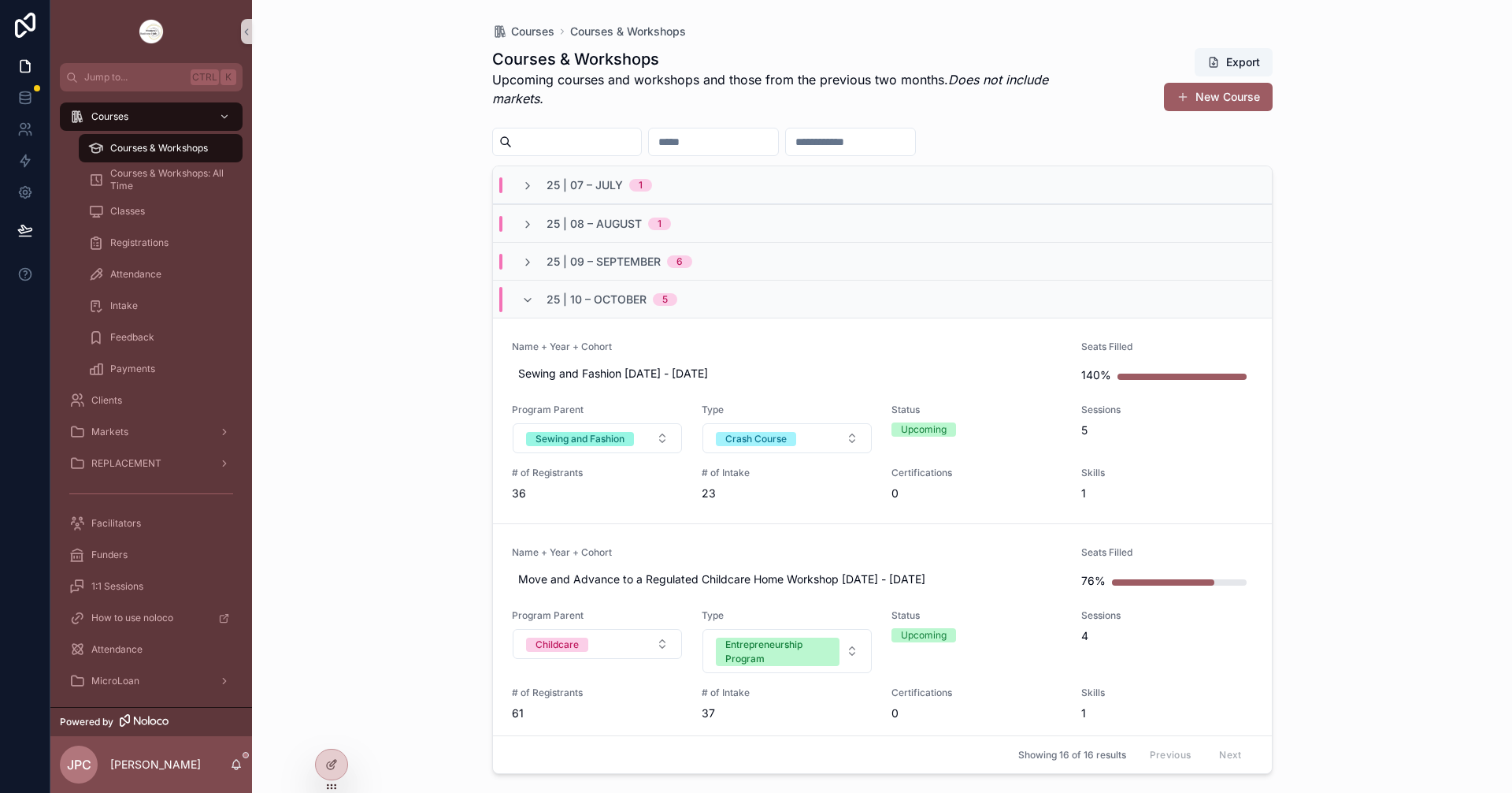
click at [540, 259] on div "25 | 09 – [DATE]" at bounding box center [607, 261] width 171 height 16
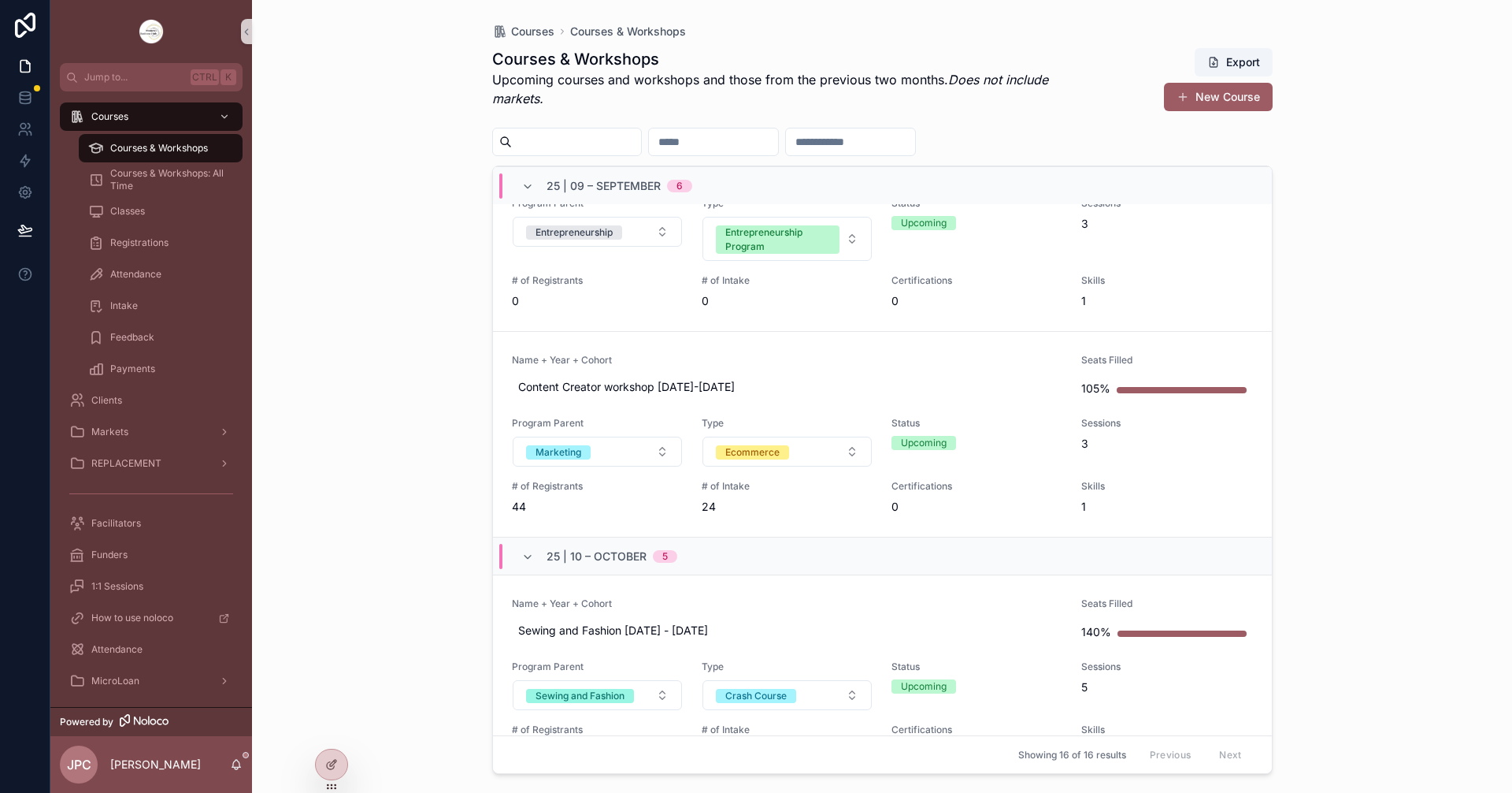
scroll to position [1024, 0]
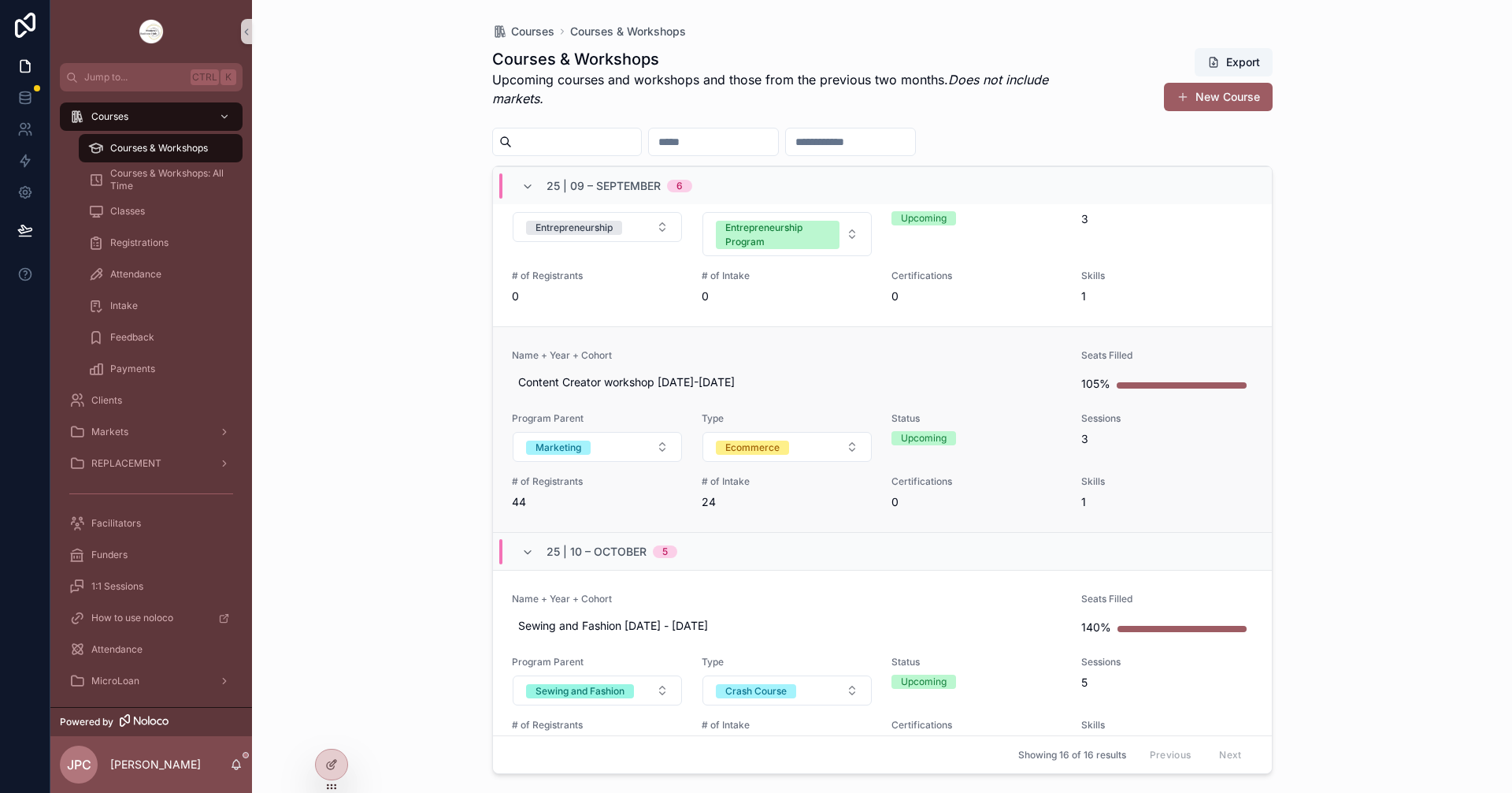
click at [709, 345] on link "Name + Year + Cohort Content Creator workshop [DATE]-[DATE] Seats Filled 105% P…" at bounding box center [882, 429] width 779 height 205
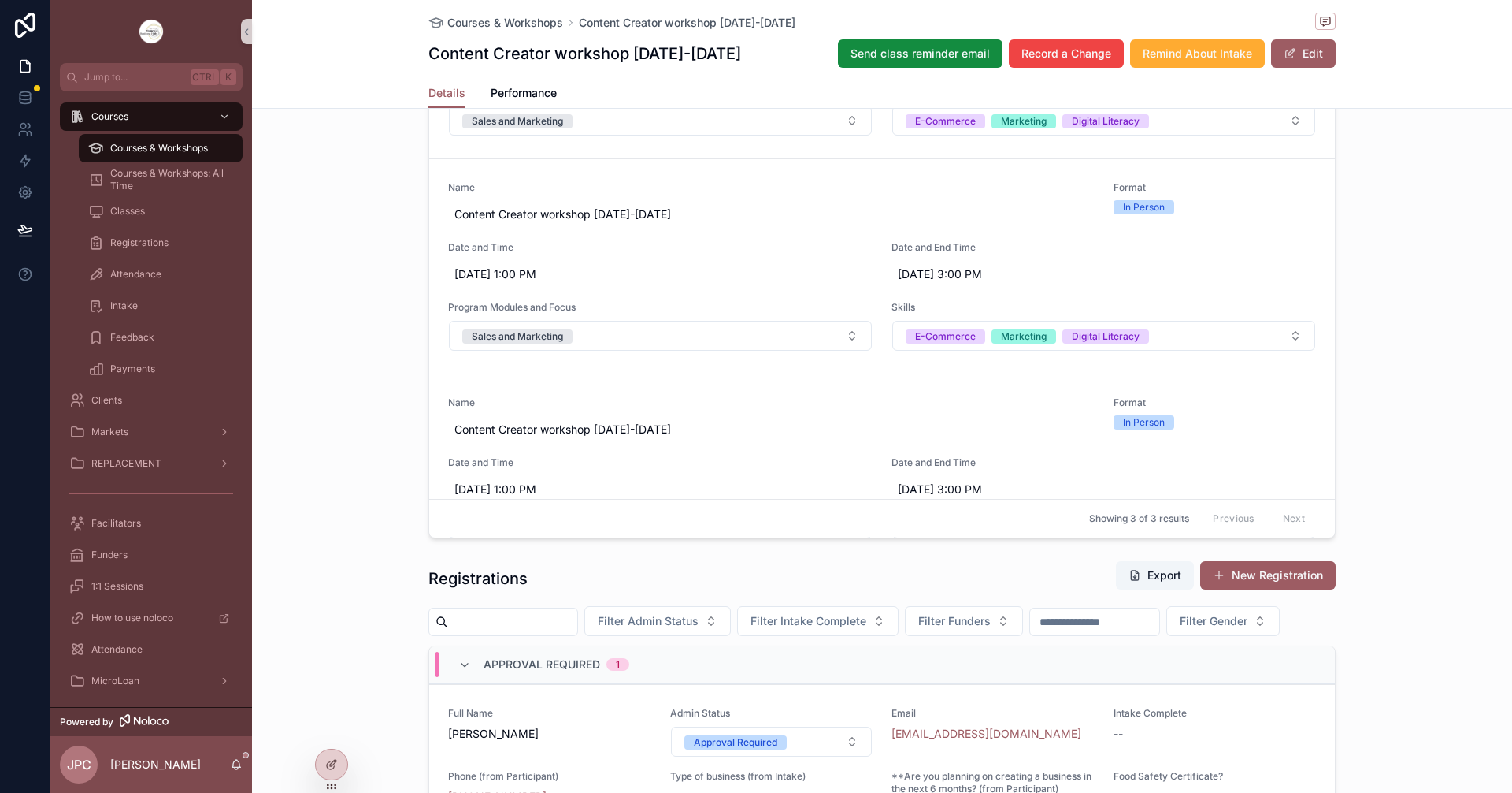
scroll to position [1024, 0]
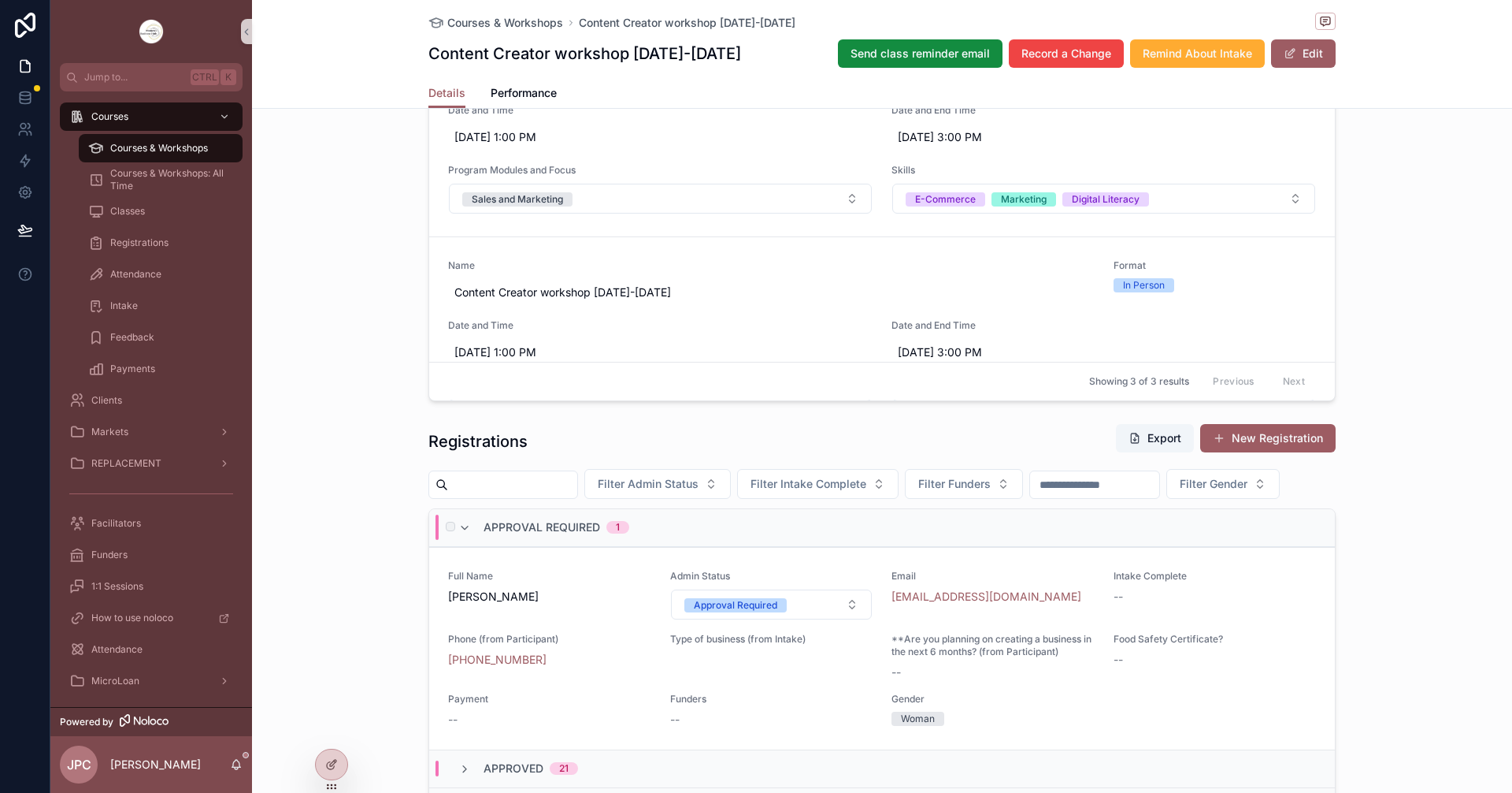
click at [466, 540] on div "Approval Required 1" at bounding box center [543, 527] width 171 height 26
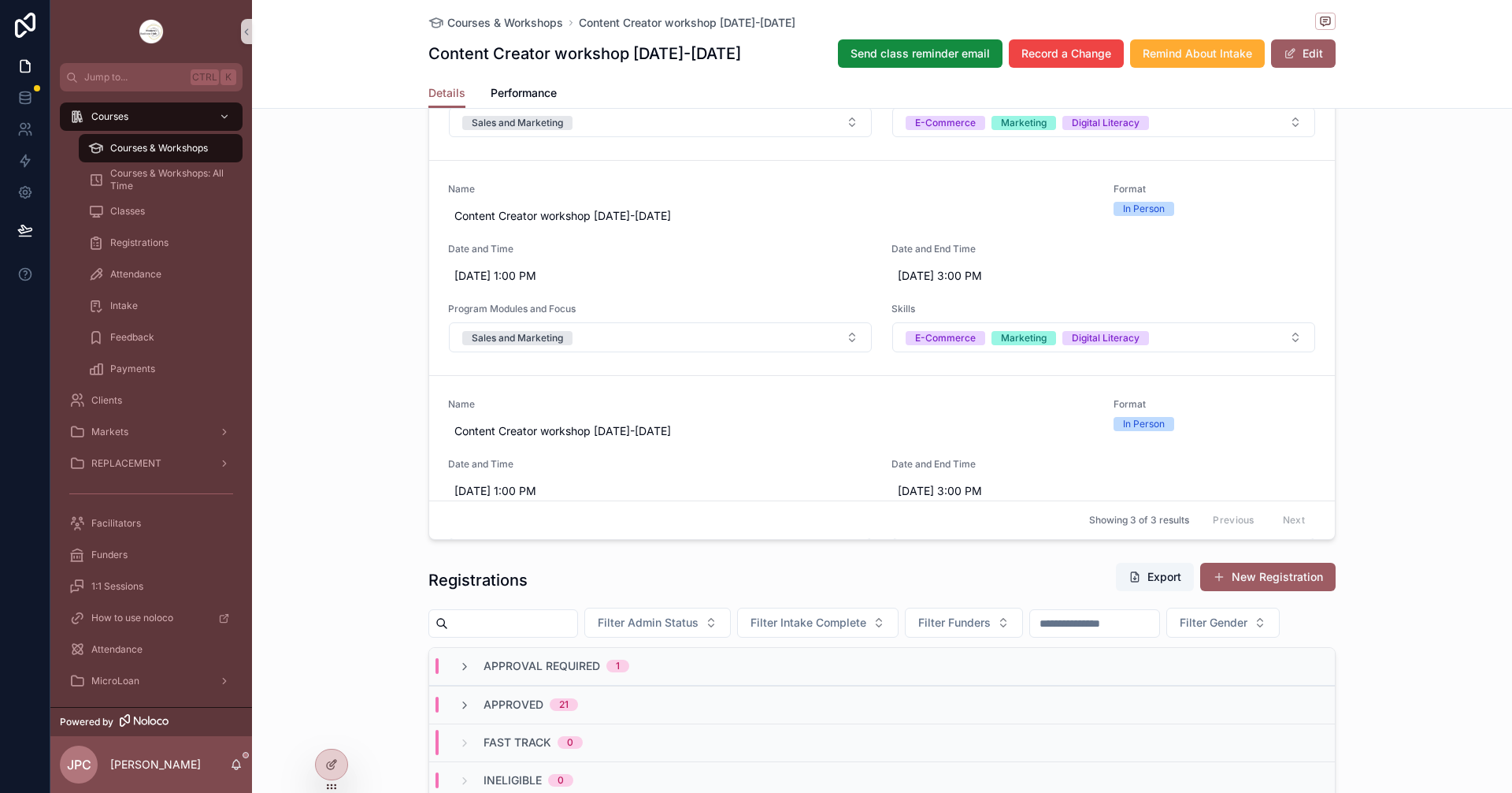
scroll to position [866, 0]
